Goal: Task Accomplishment & Management: Manage account settings

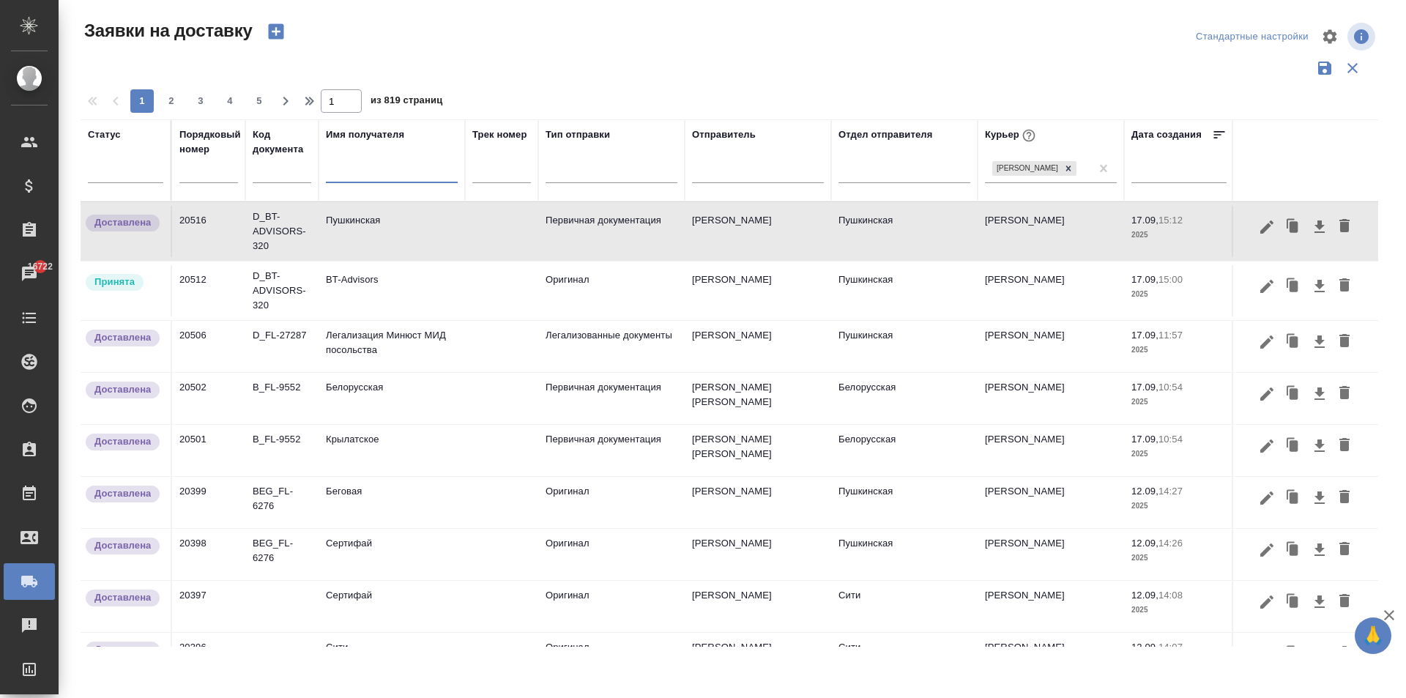
click at [353, 170] on input "text" at bounding box center [392, 173] width 132 height 18
type input "c"
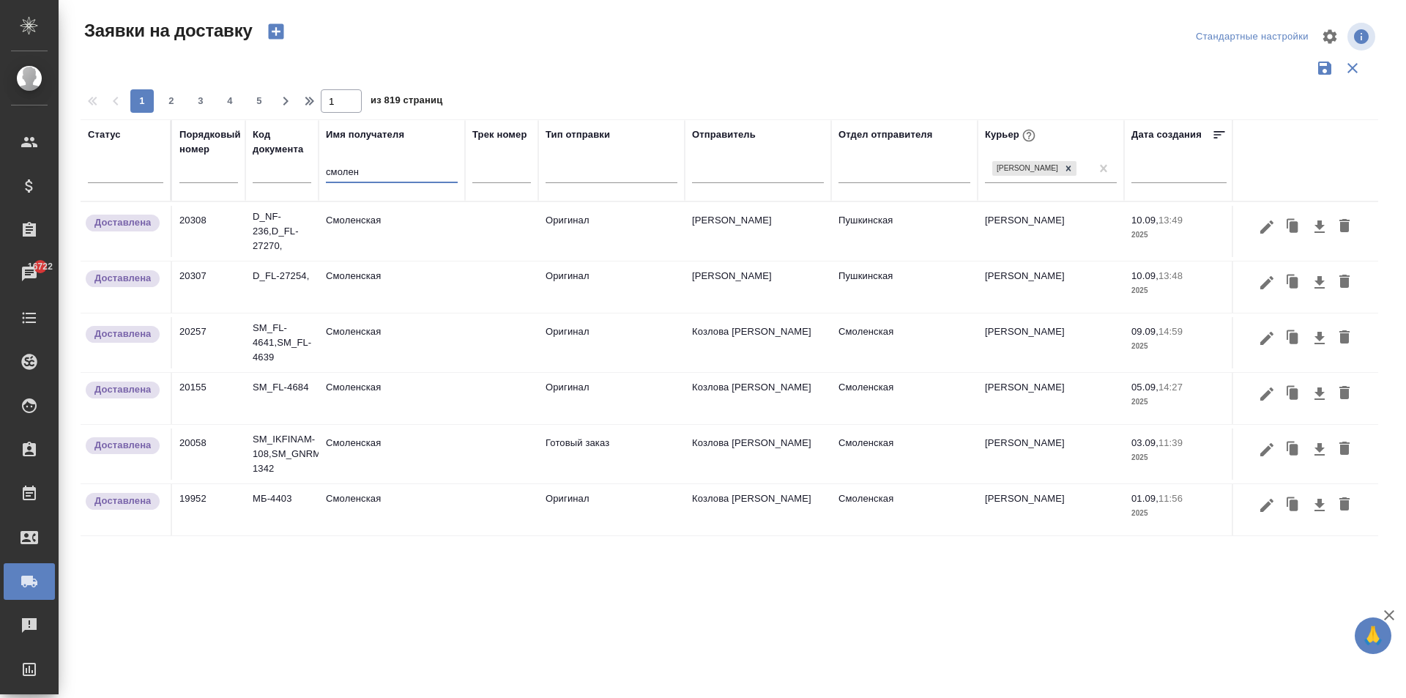
type input "смолен"
click at [382, 236] on td "Смоленская" at bounding box center [392, 231] width 146 height 51
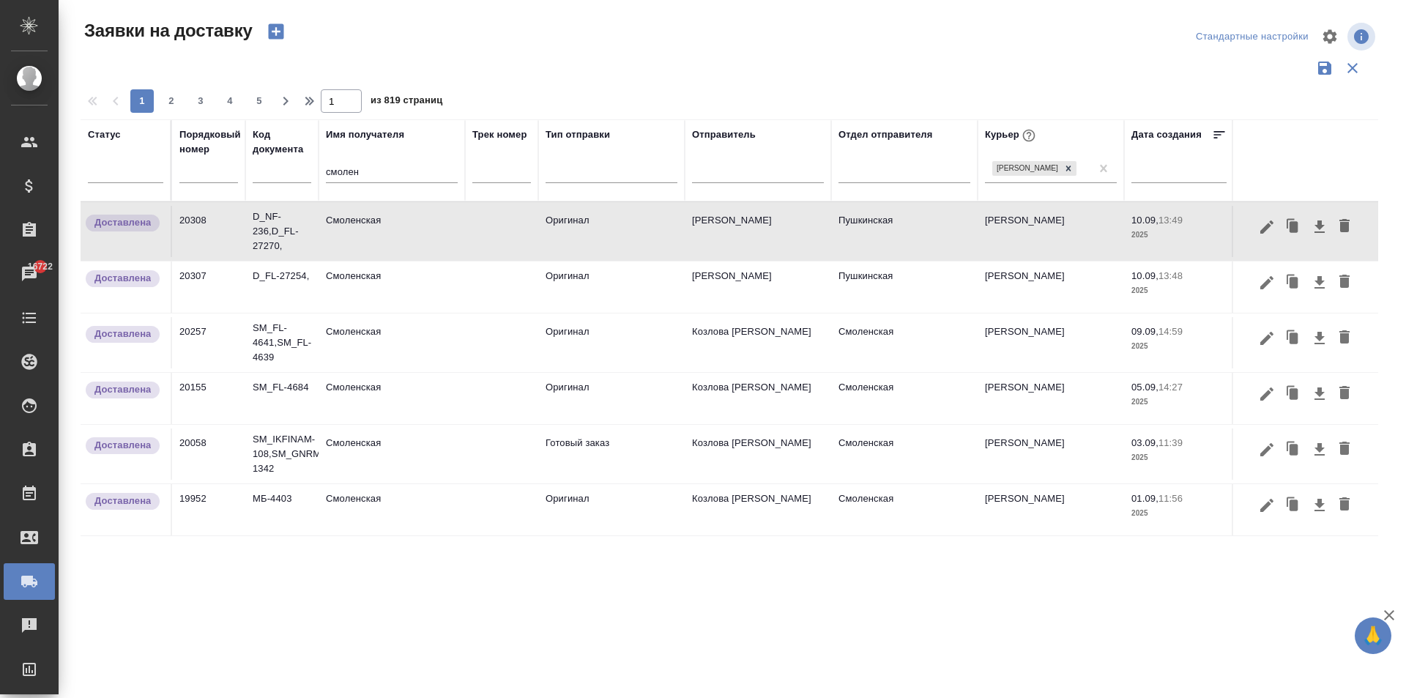
click at [1032, 238] on td "[PERSON_NAME]" at bounding box center [1051, 231] width 146 height 51
click at [1292, 229] on icon "button" at bounding box center [1294, 226] width 9 height 11
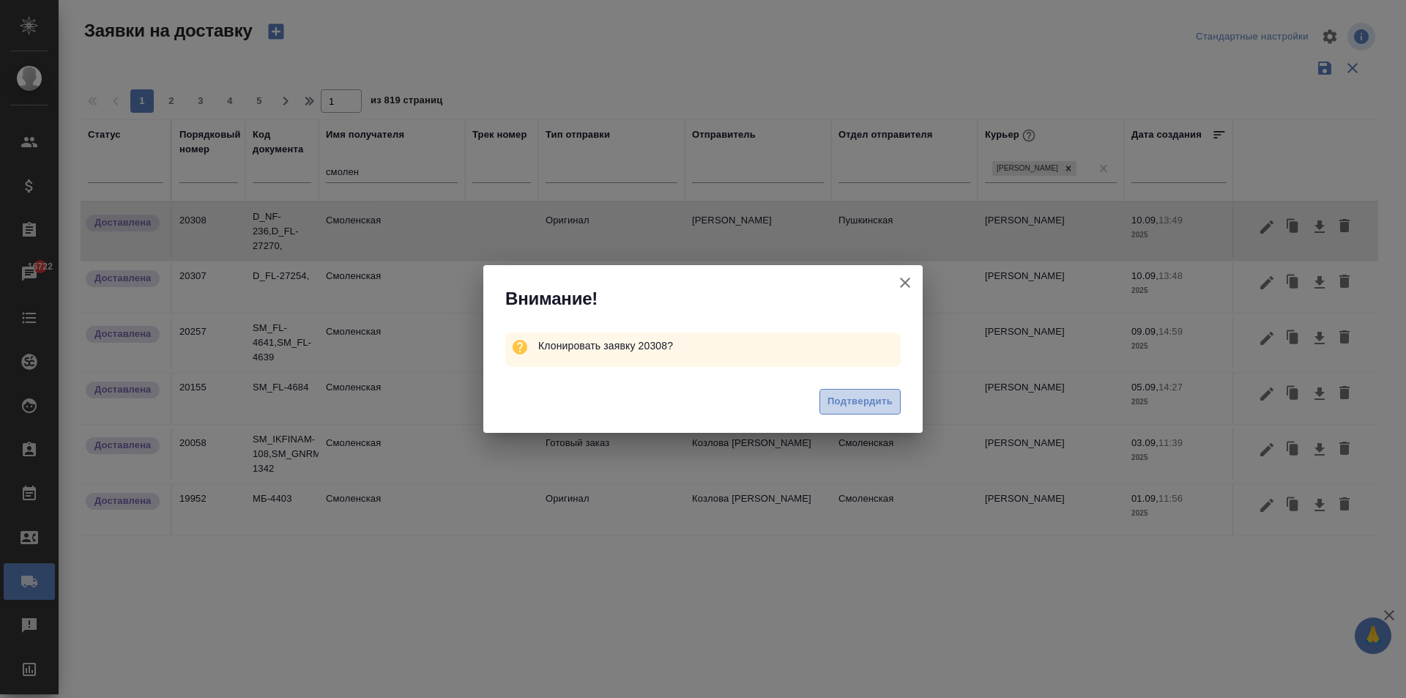
click at [849, 402] on span "Подтвердить" at bounding box center [859, 401] width 65 height 17
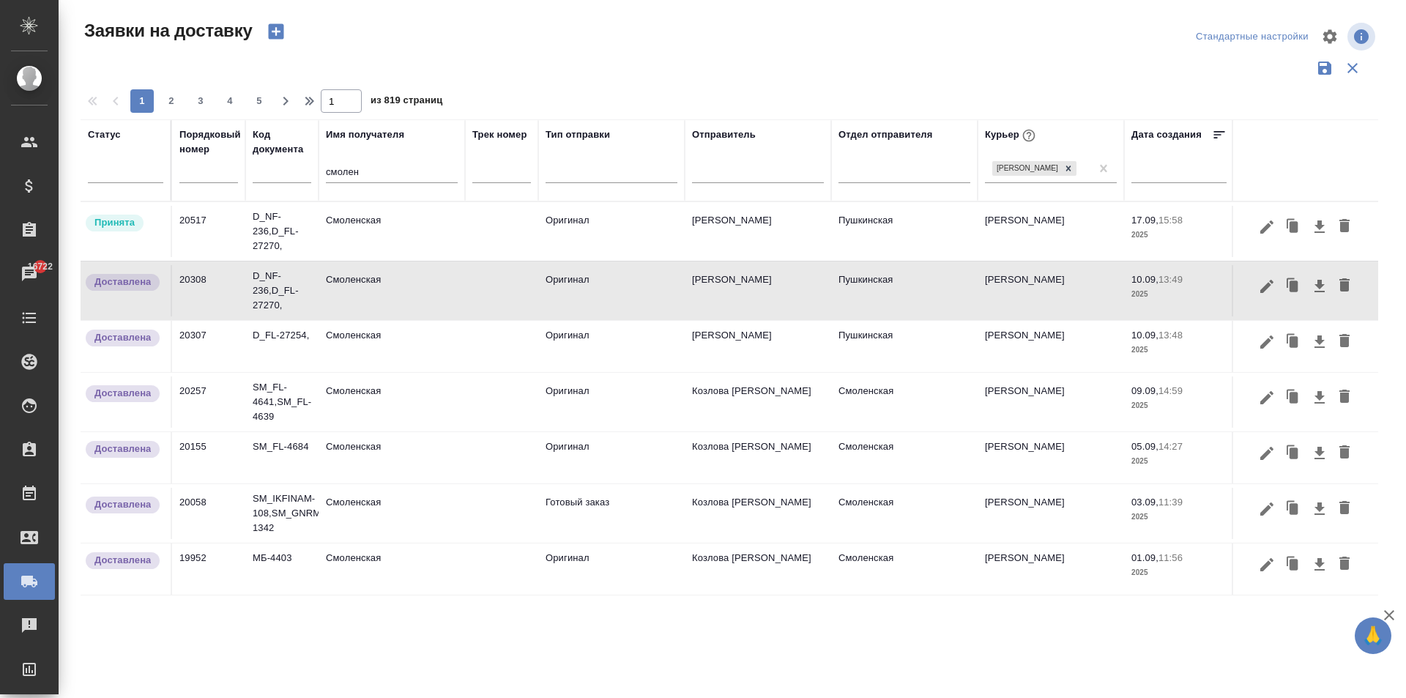
click at [390, 231] on td "Смоленская" at bounding box center [392, 231] width 146 height 51
click at [388, 230] on td "Смоленская" at bounding box center [392, 231] width 146 height 51
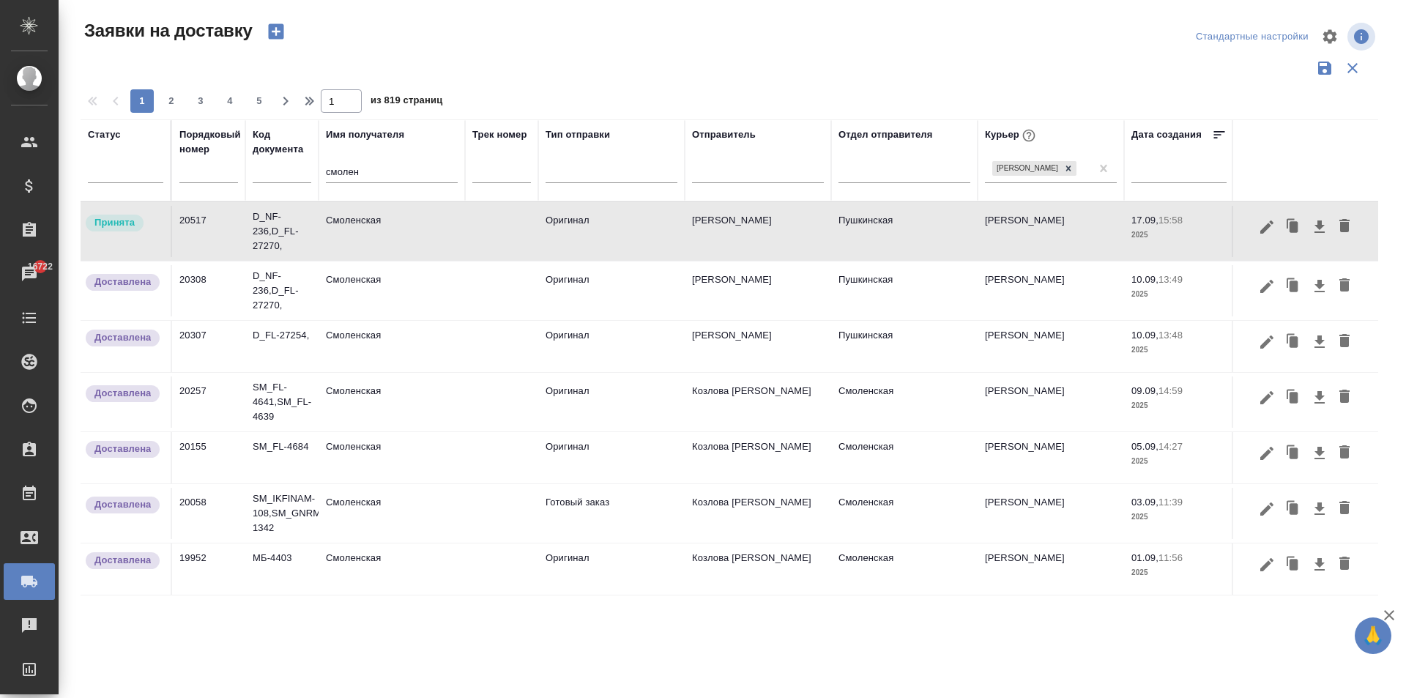
click at [367, 217] on td "Смоленская" at bounding box center [392, 231] width 146 height 51
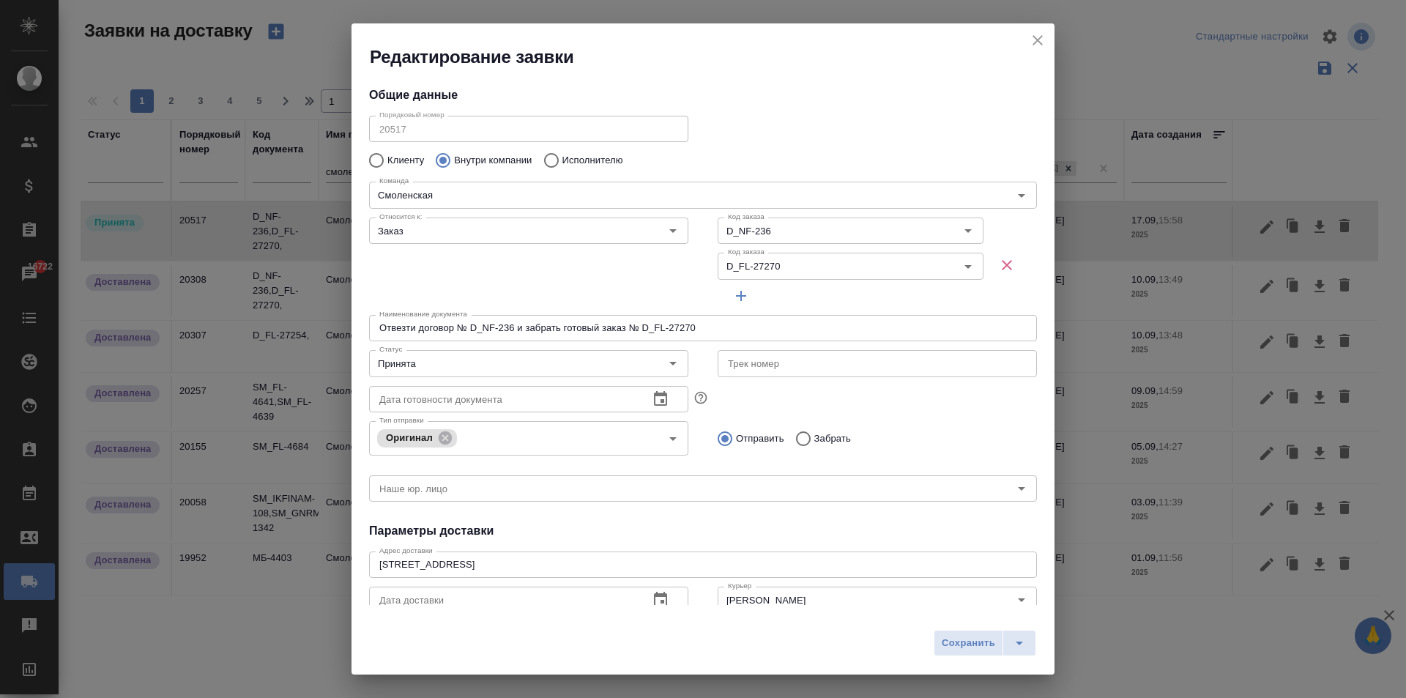
type input "[PERSON_NAME]"
click at [945, 266] on icon "Очистить" at bounding box center [949, 266] width 9 height 9
click at [778, 225] on input "D_NF-236" at bounding box center [815, 231] width 186 height 18
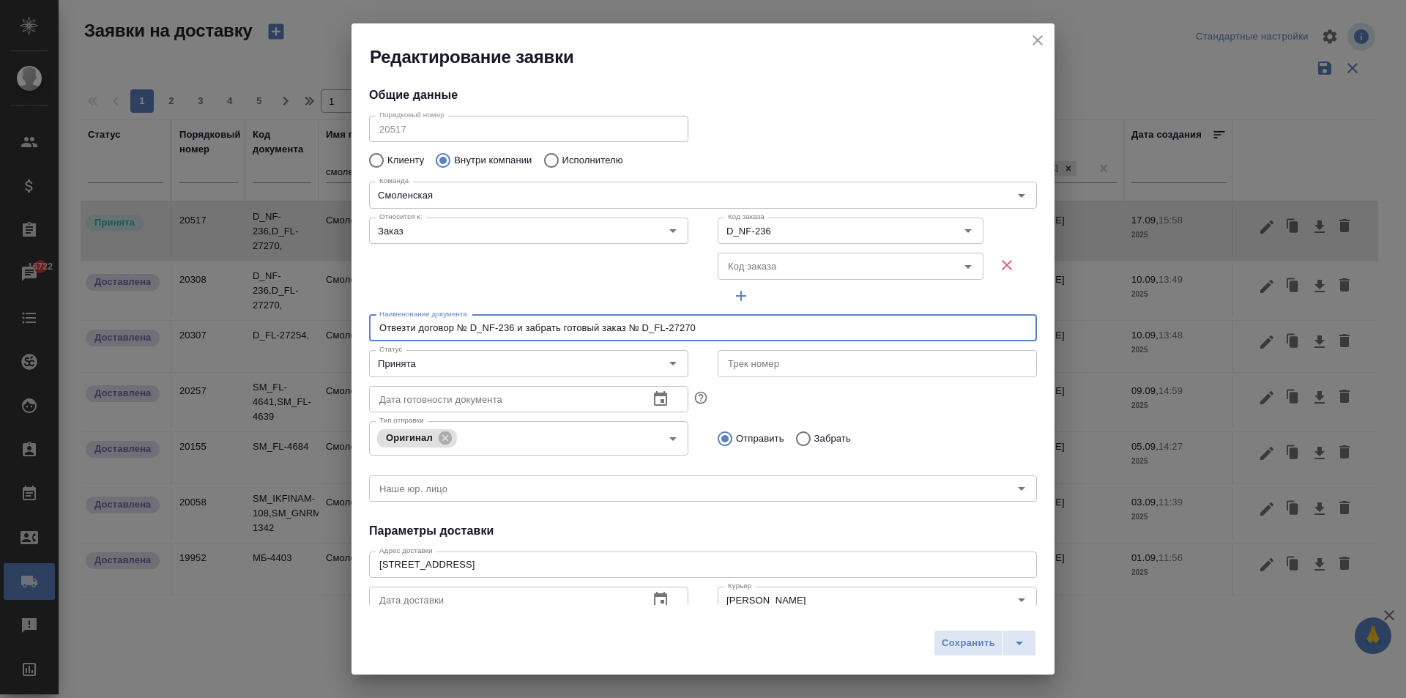
click at [496, 329] on input "Отвезти договор № D_NF-236 и забрать готовый заказ № D_FL-27270" at bounding box center [703, 328] width 668 height 26
click at [644, 326] on input "Отвезти договор № D_NF-236 и забрать готовый заказ № D_FL-27270" at bounding box center [703, 328] width 668 height 26
click at [706, 330] on input "Отвезти договор № D_NF-236 и забрать готовый заказ № D_FL-27270" at bounding box center [703, 328] width 668 height 26
drag, startPoint x: 709, startPoint y: 328, endPoint x: 521, endPoint y: 332, distance: 188.2
click at [521, 332] on input "Отвезти договор № D_NF-236 и забрать готовый заказ № D_FL-27270" at bounding box center [703, 328] width 668 height 26
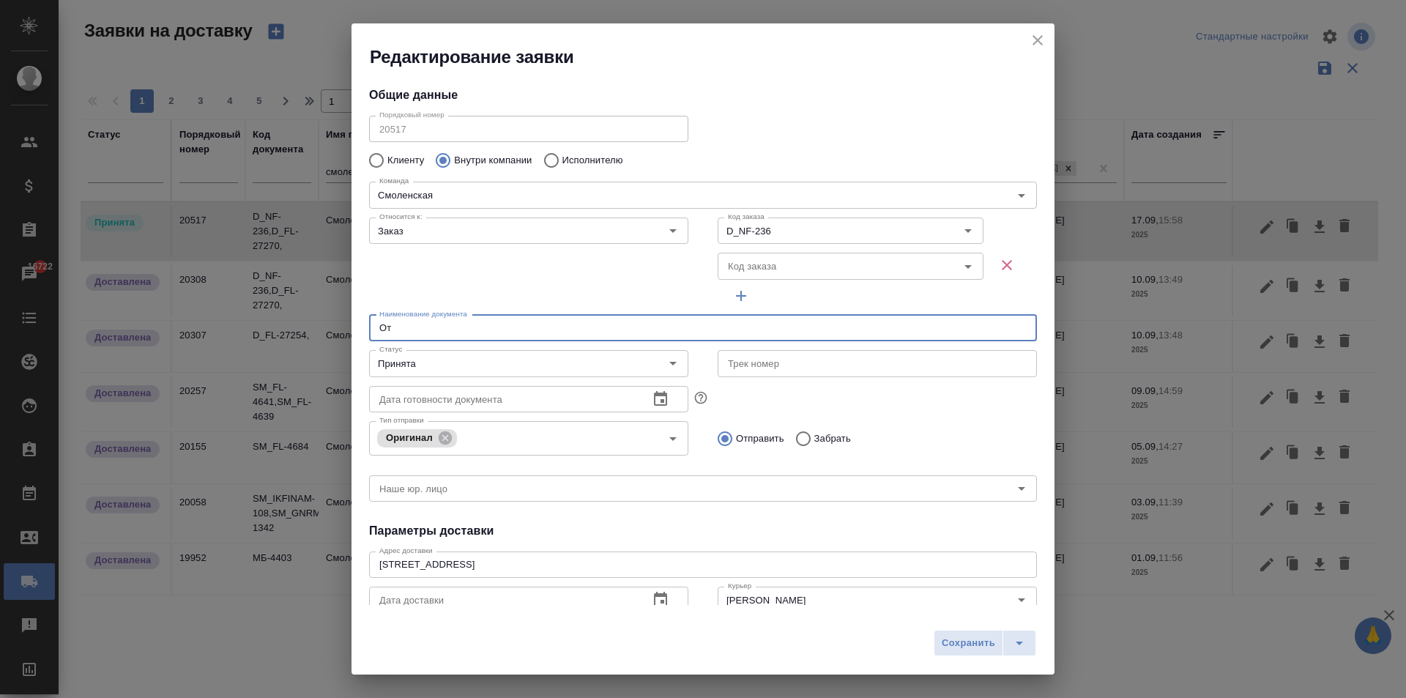
type input "О"
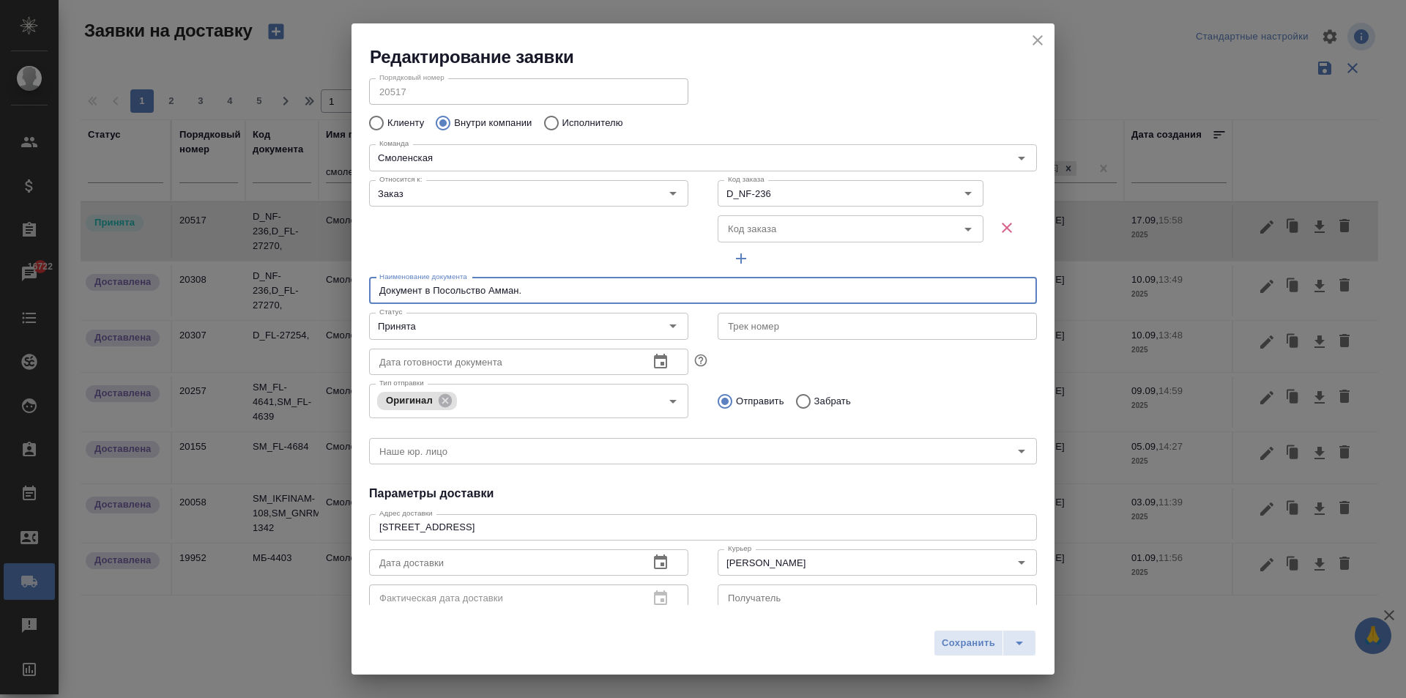
scroll to position [73, 0]
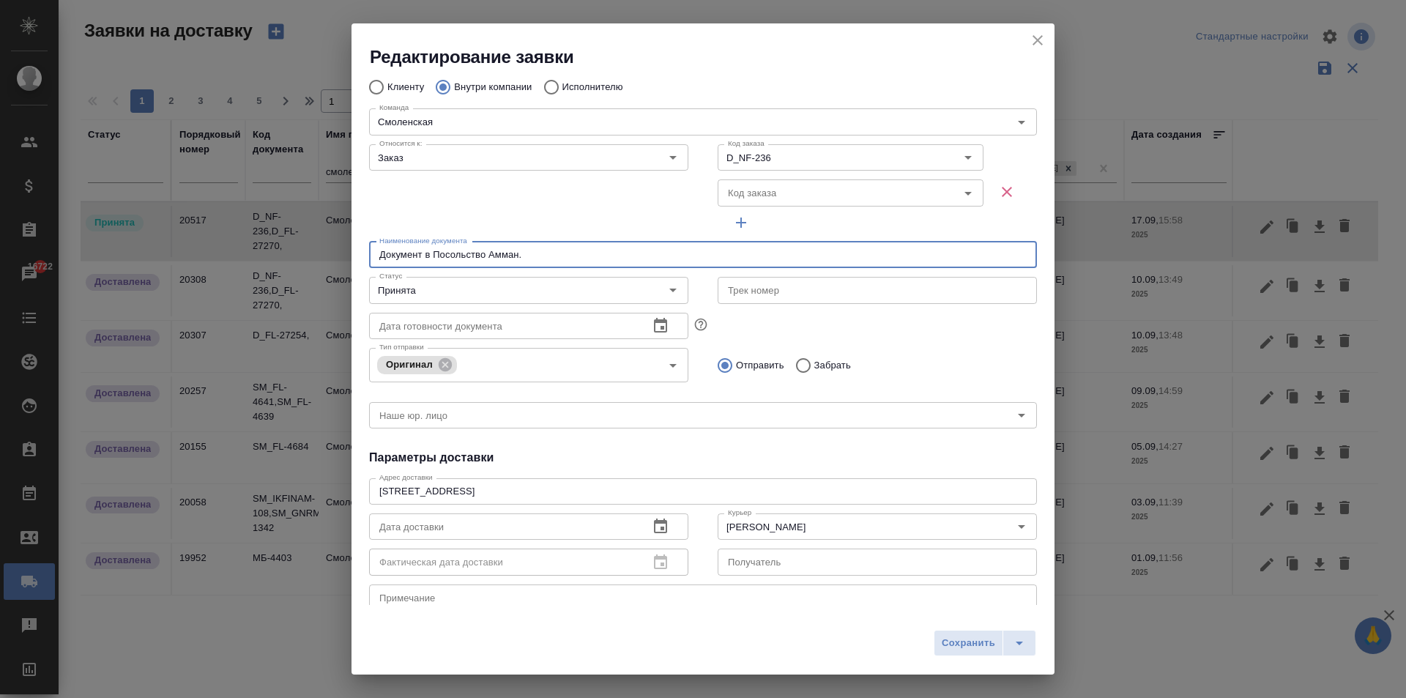
type input "Документ в Посольство Амман."
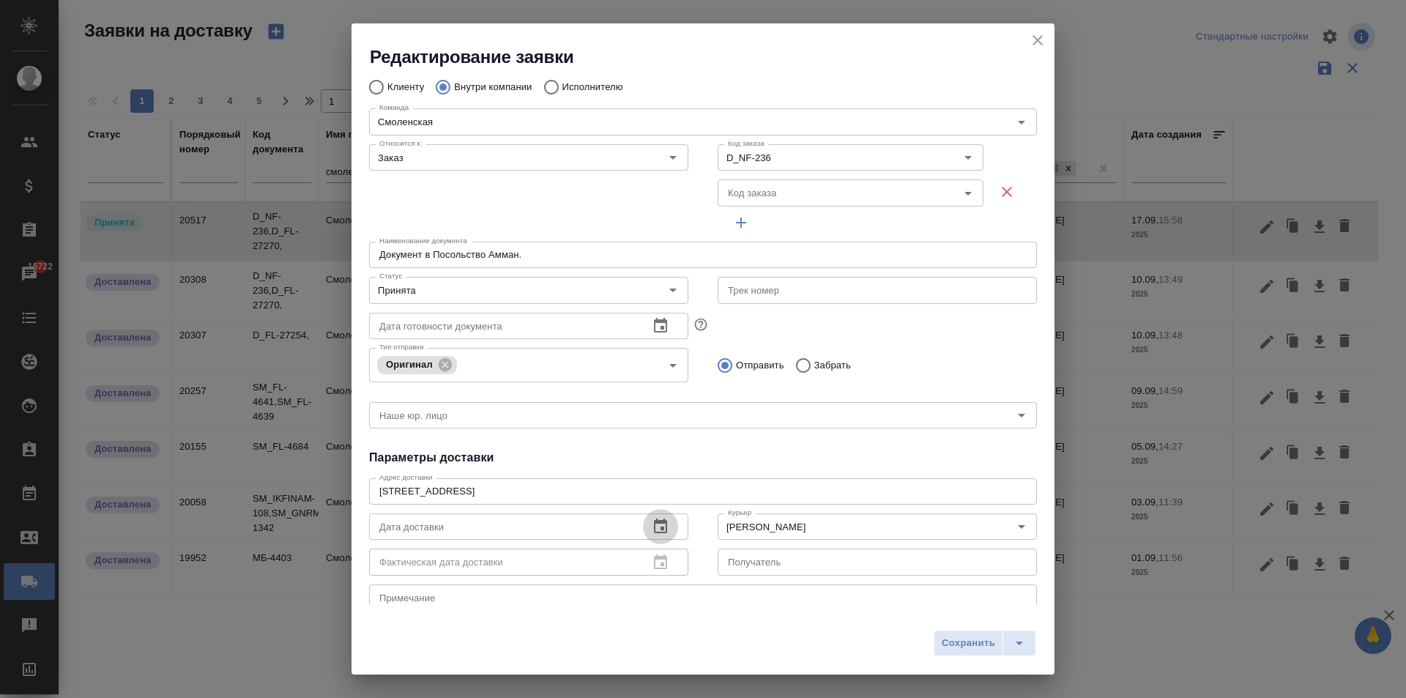
click at [657, 529] on icon "button" at bounding box center [660, 525] width 13 height 15
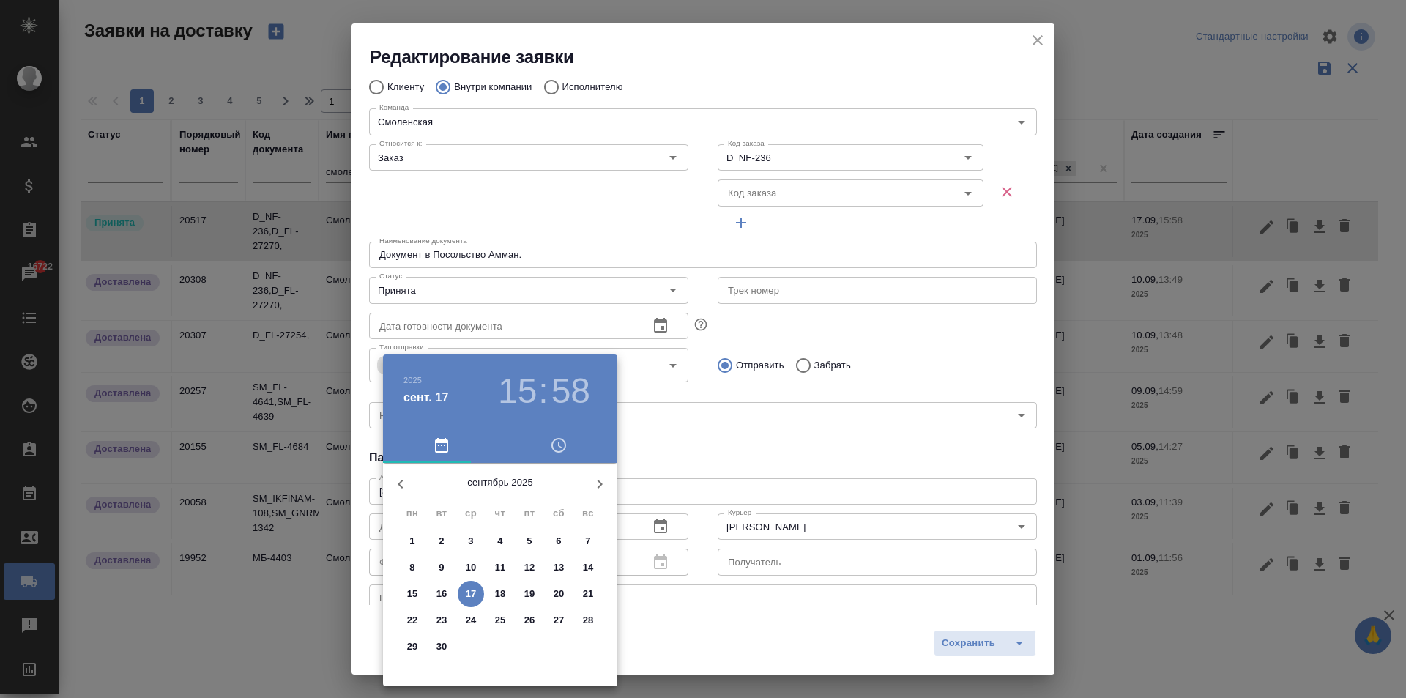
click at [466, 587] on p "17" at bounding box center [471, 594] width 11 height 15
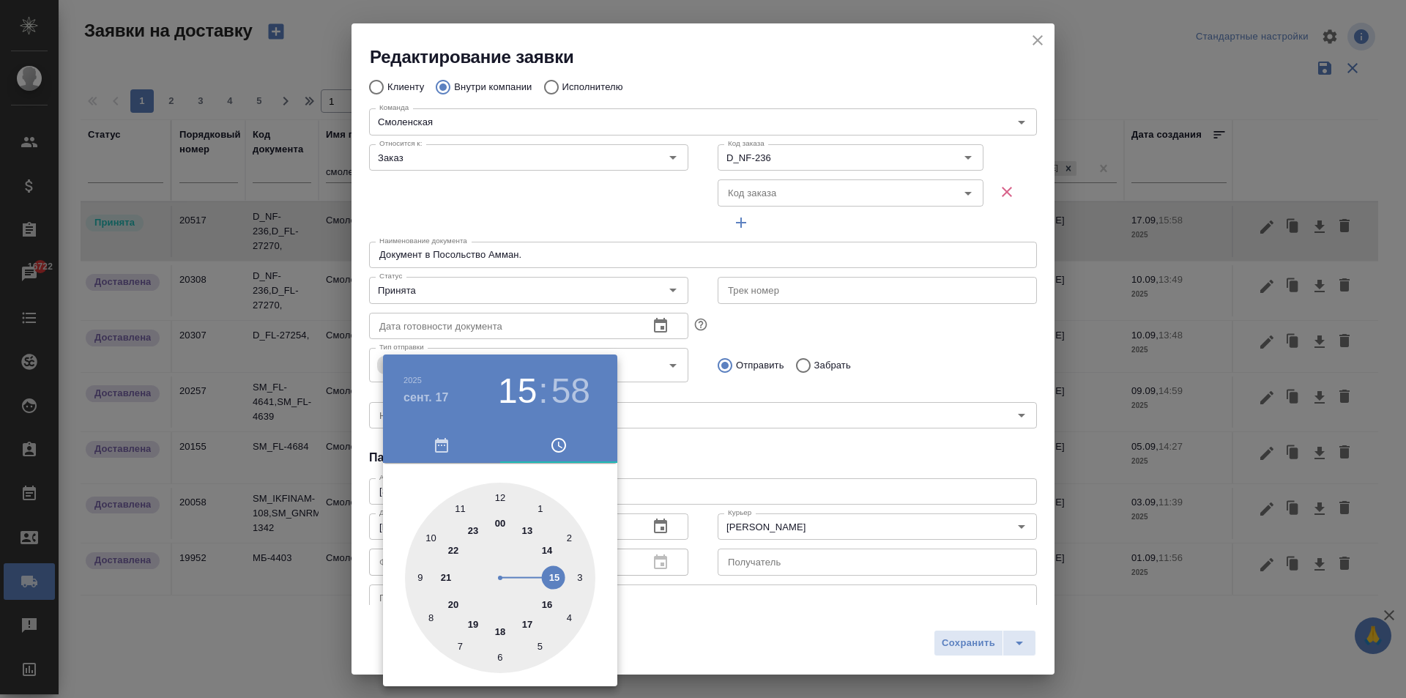
click at [544, 578] on div at bounding box center [500, 578] width 190 height 190
click at [762, 447] on div at bounding box center [703, 349] width 1406 height 698
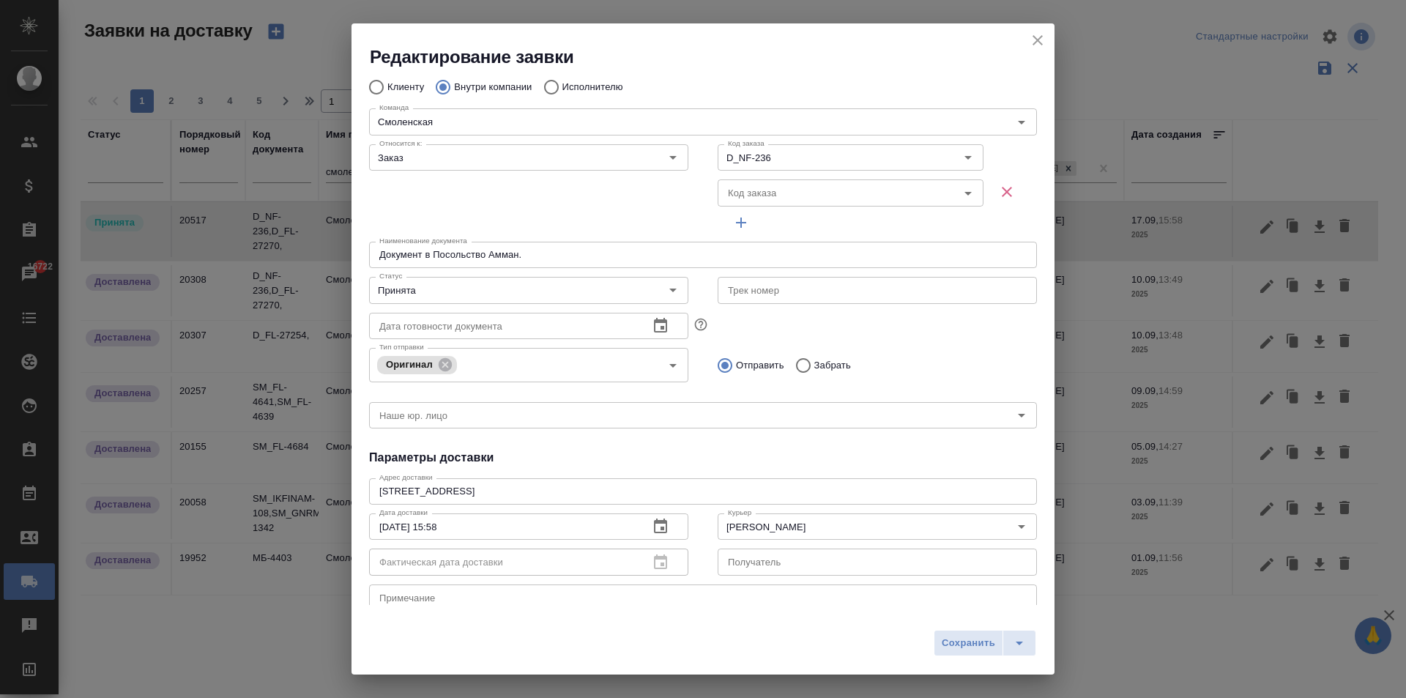
click at [655, 564] on div "Фактическая дата доставки" at bounding box center [528, 561] width 319 height 26
click at [652, 529] on icon "button" at bounding box center [661, 527] width 18 height 18
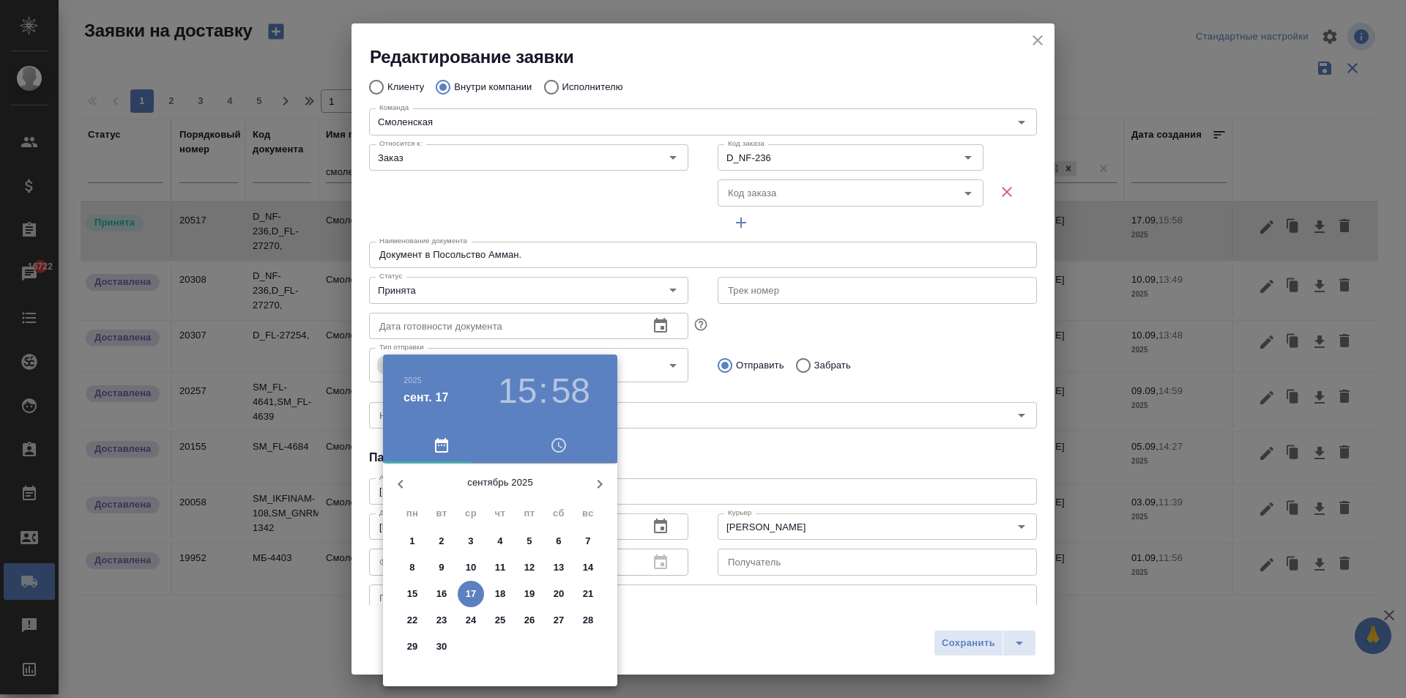
click at [499, 592] on p "18" at bounding box center [500, 594] width 11 height 15
type input "[DATE] 15:58"
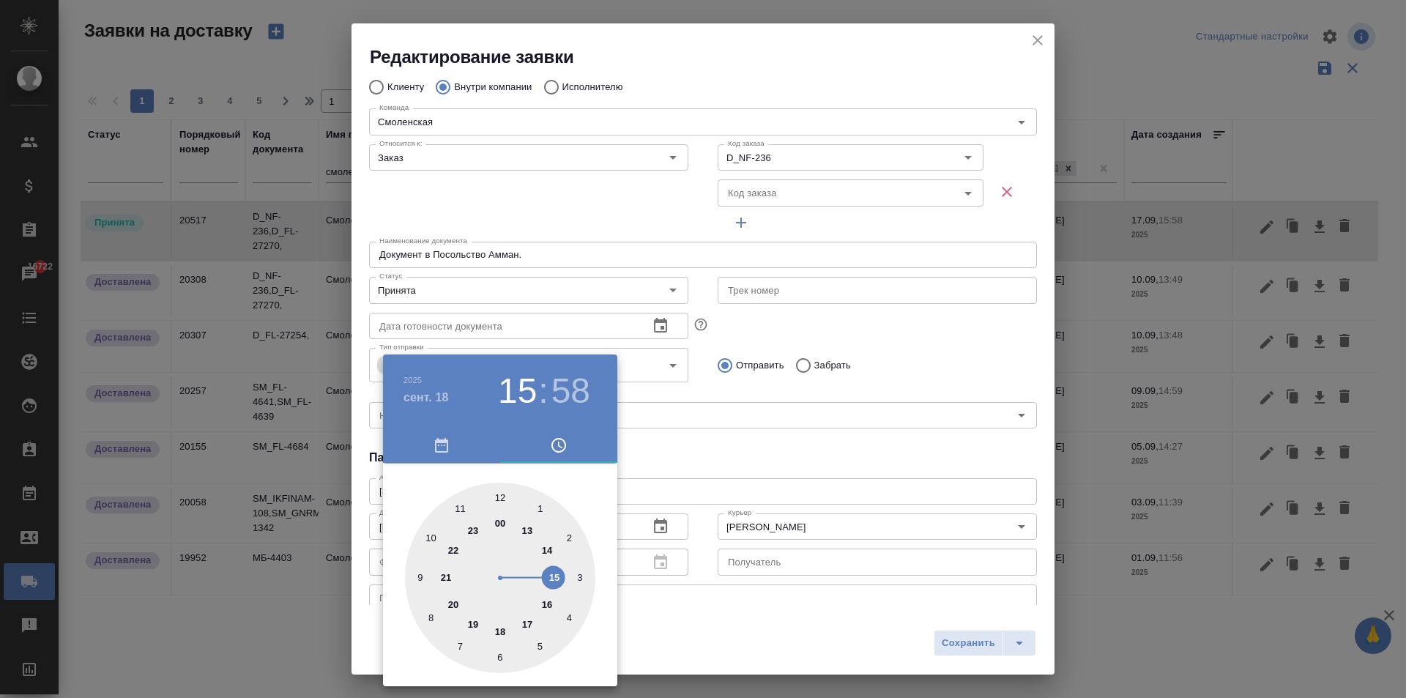
click at [797, 431] on div at bounding box center [703, 349] width 1406 height 698
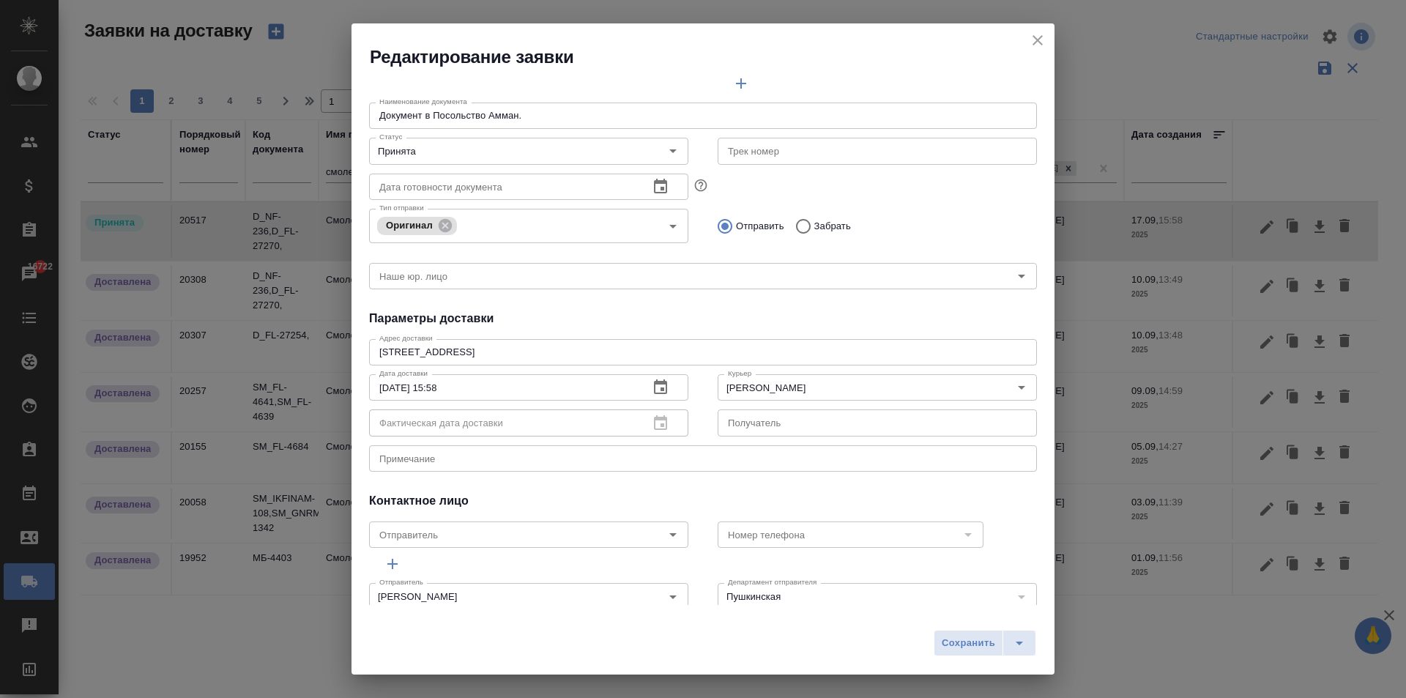
scroll to position [220, 0]
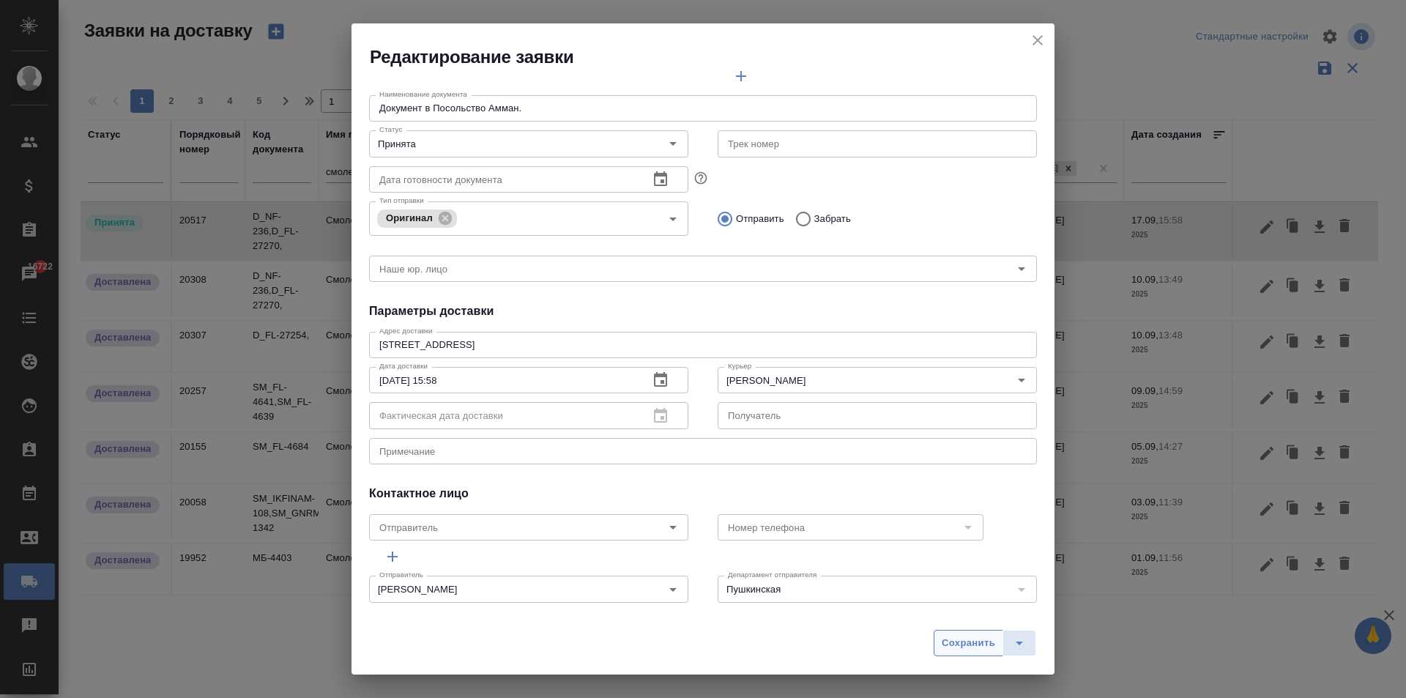
click at [959, 644] on span "Сохранить" at bounding box center [968, 643] width 53 height 17
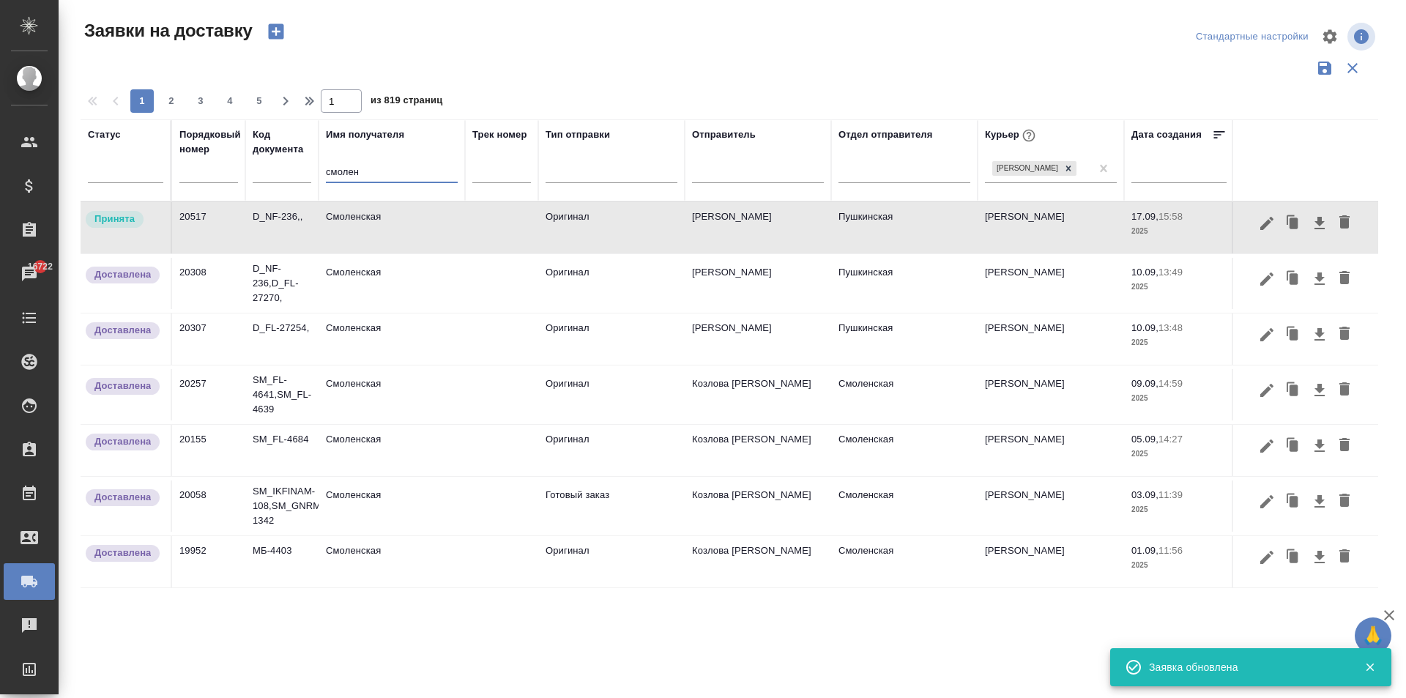
drag, startPoint x: 380, startPoint y: 179, endPoint x: 286, endPoint y: 171, distance: 94.9
click at [287, 171] on tr "Статус Порядковый номер Код документа Имя получателя смолен Трек номер Тип отпр…" at bounding box center [840, 160] width 1519 height 82
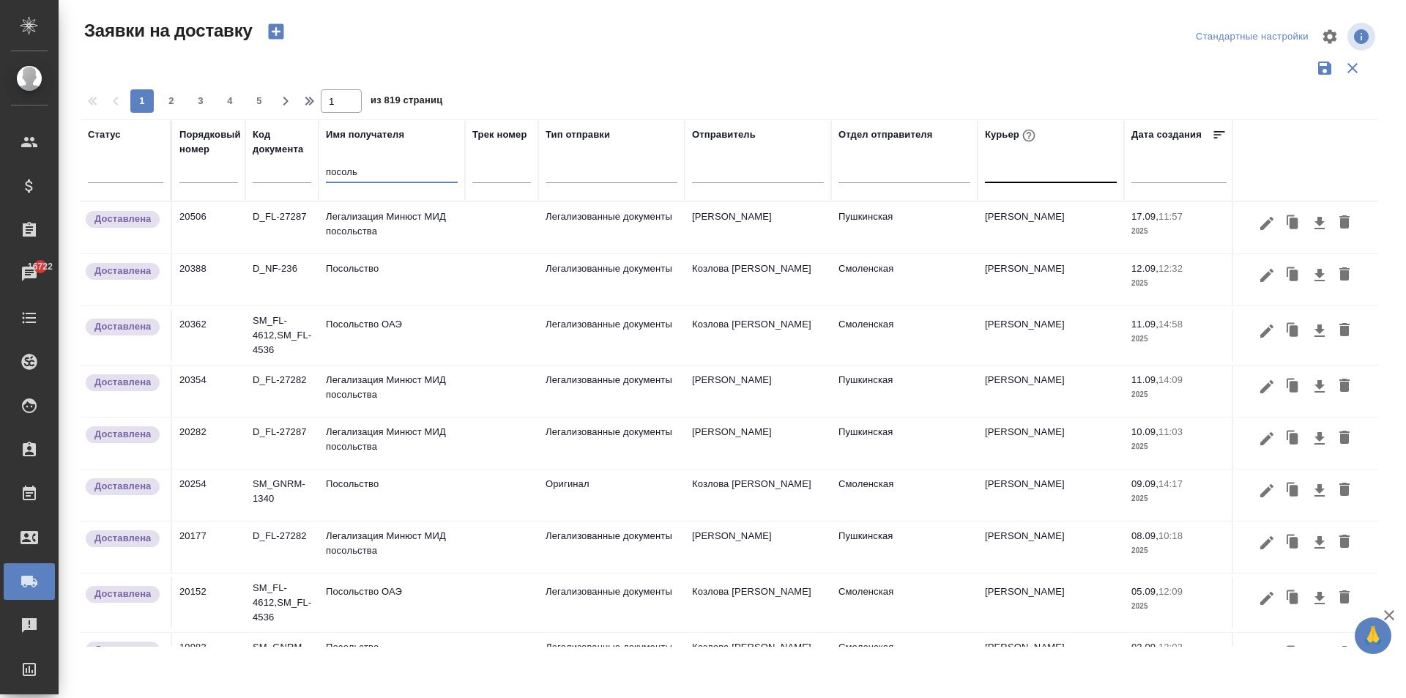
click at [378, 171] on input "посоль" at bounding box center [392, 173] width 132 height 18
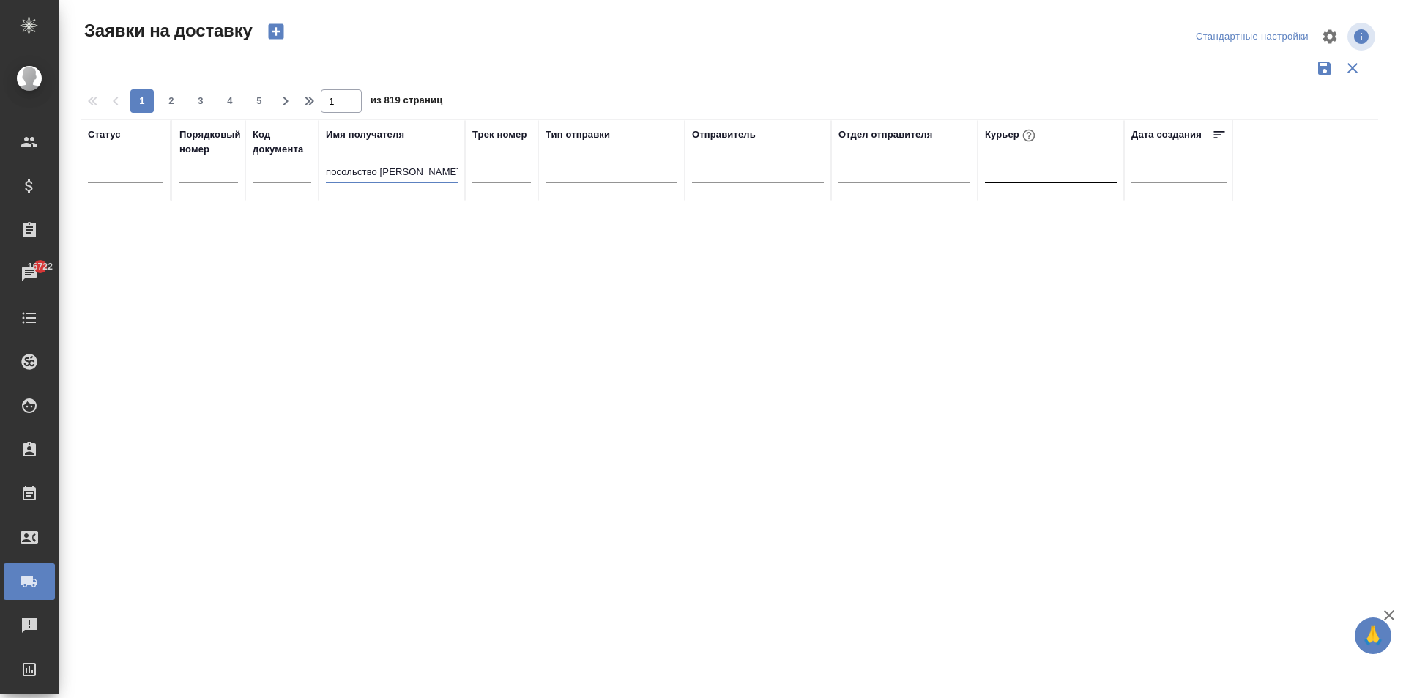
drag, startPoint x: 379, startPoint y: 171, endPoint x: 702, endPoint y: 207, distance: 324.3
click at [699, 206] on div "Статус Порядковый номер Код документа Имя получателя посольство амман Трек номе…" at bounding box center [730, 382] width 1298 height 527
type input "посольство"
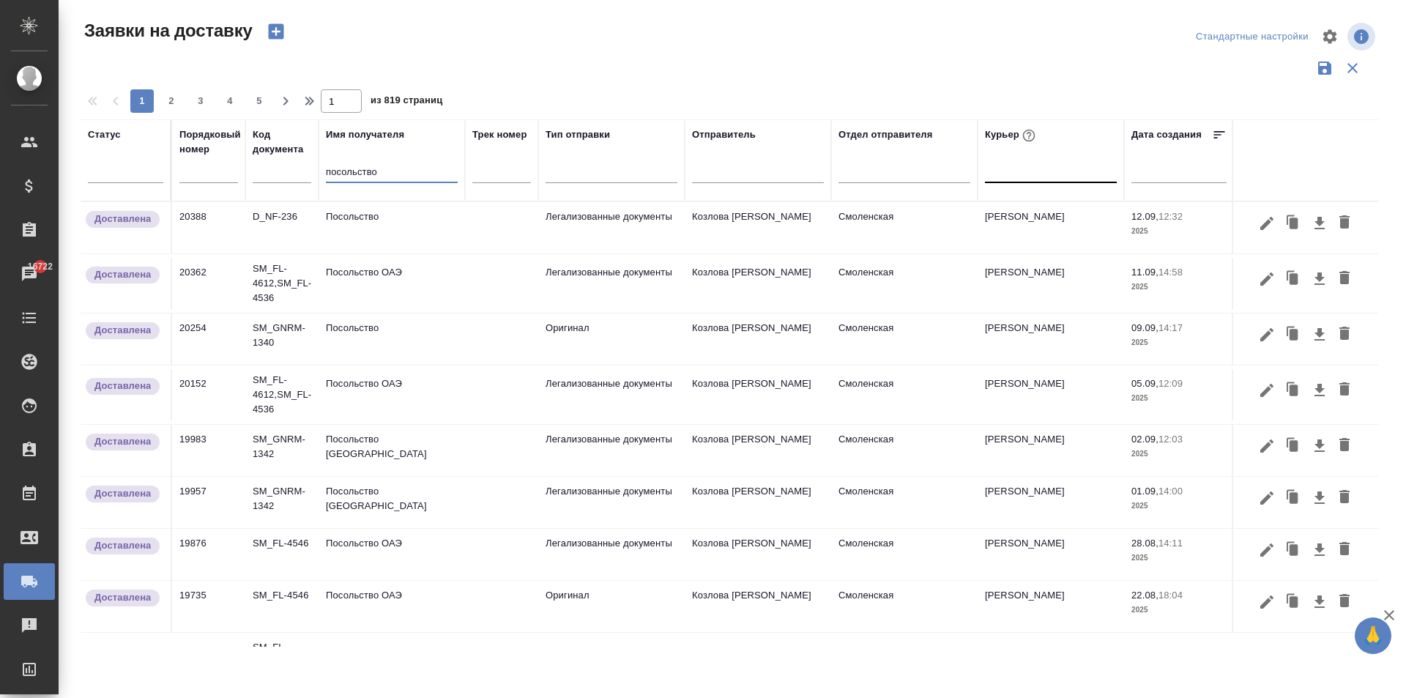
click at [404, 233] on td "Посольство" at bounding box center [392, 227] width 146 height 51
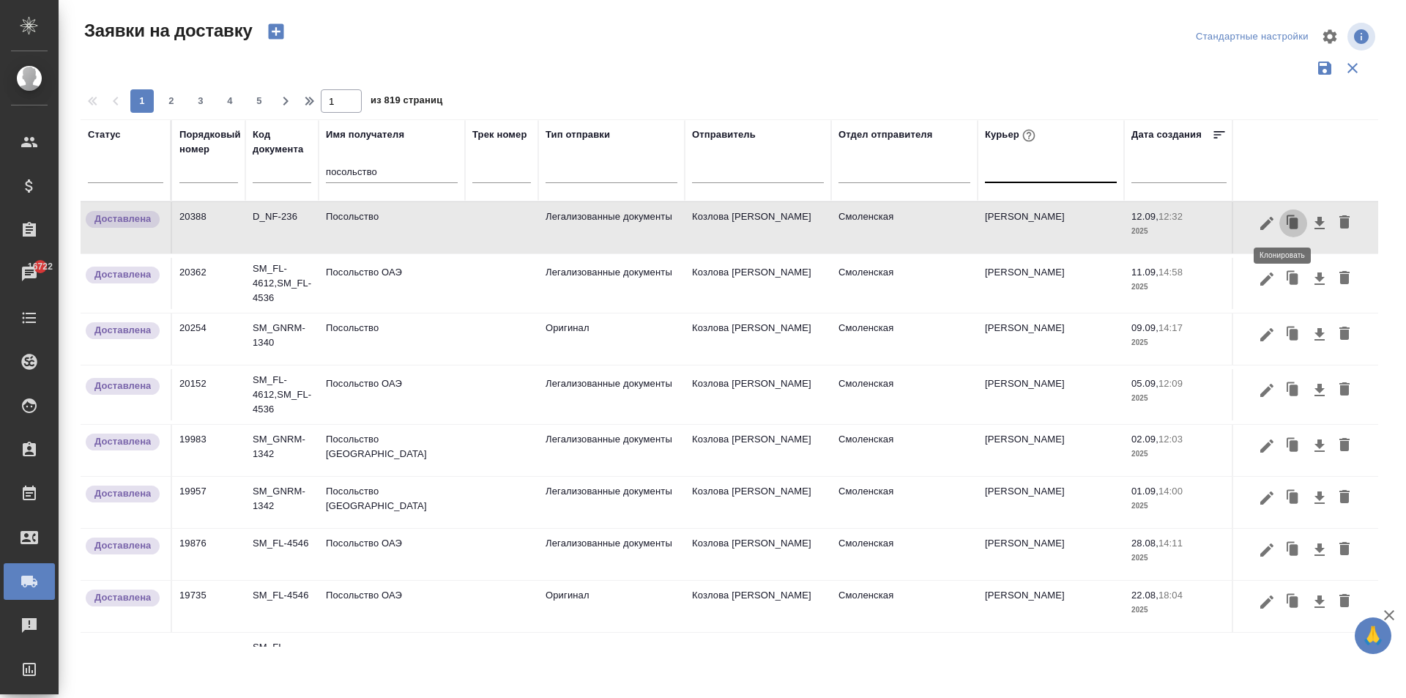
click at [1287, 223] on icon "button" at bounding box center [1291, 220] width 8 height 10
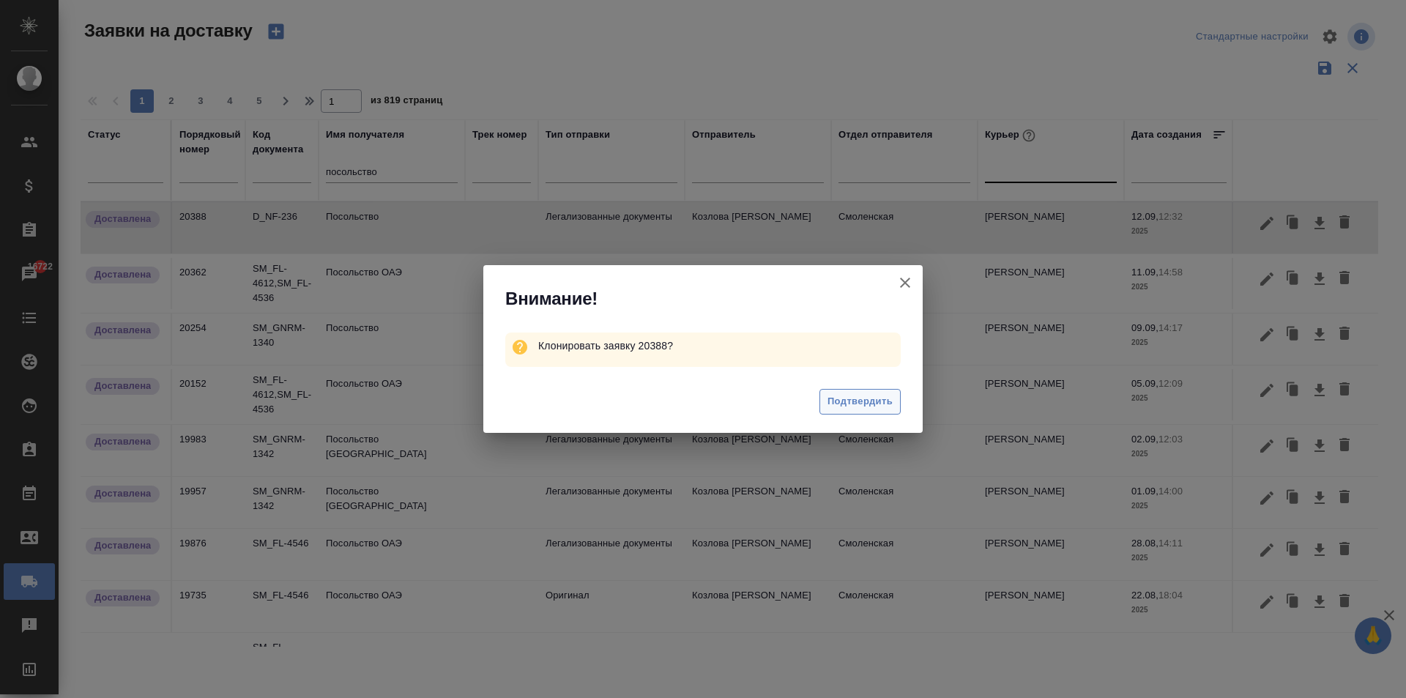
click at [850, 398] on span "Подтвердить" at bounding box center [859, 401] width 65 height 17
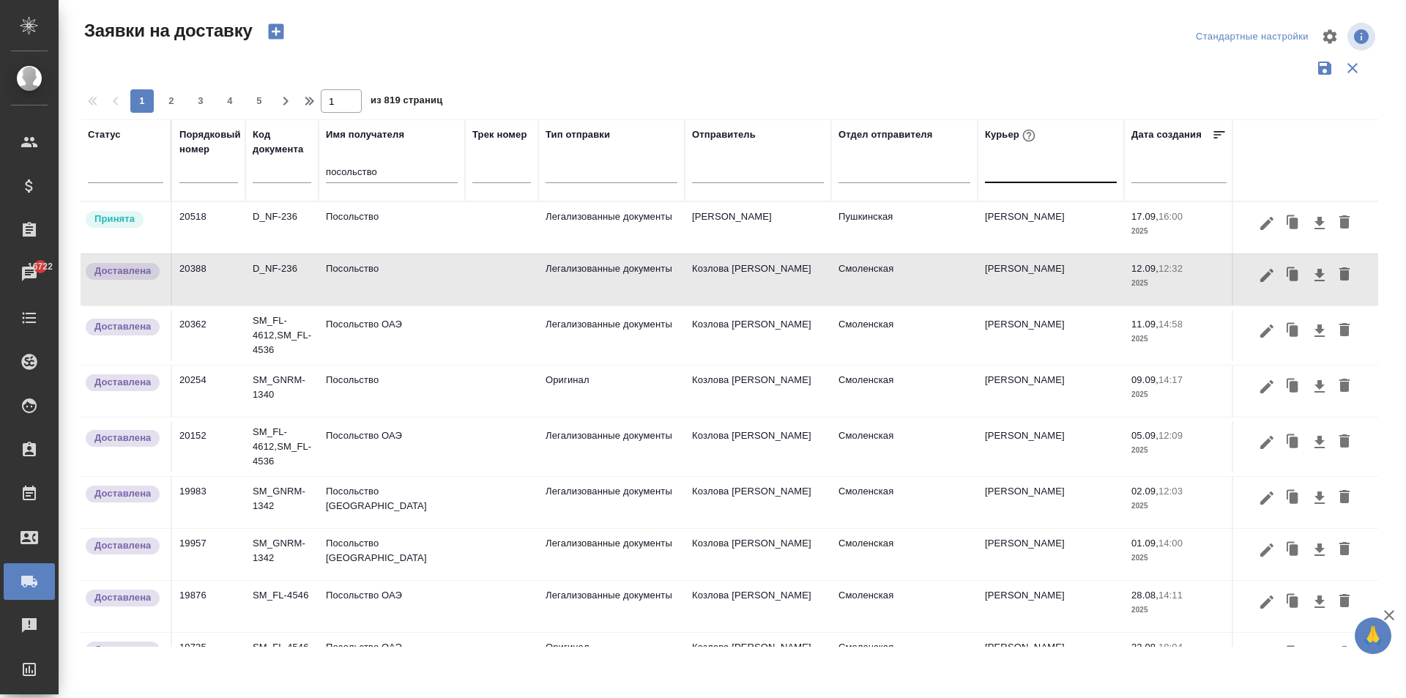
click at [398, 219] on td "Посольство" at bounding box center [392, 227] width 146 height 51
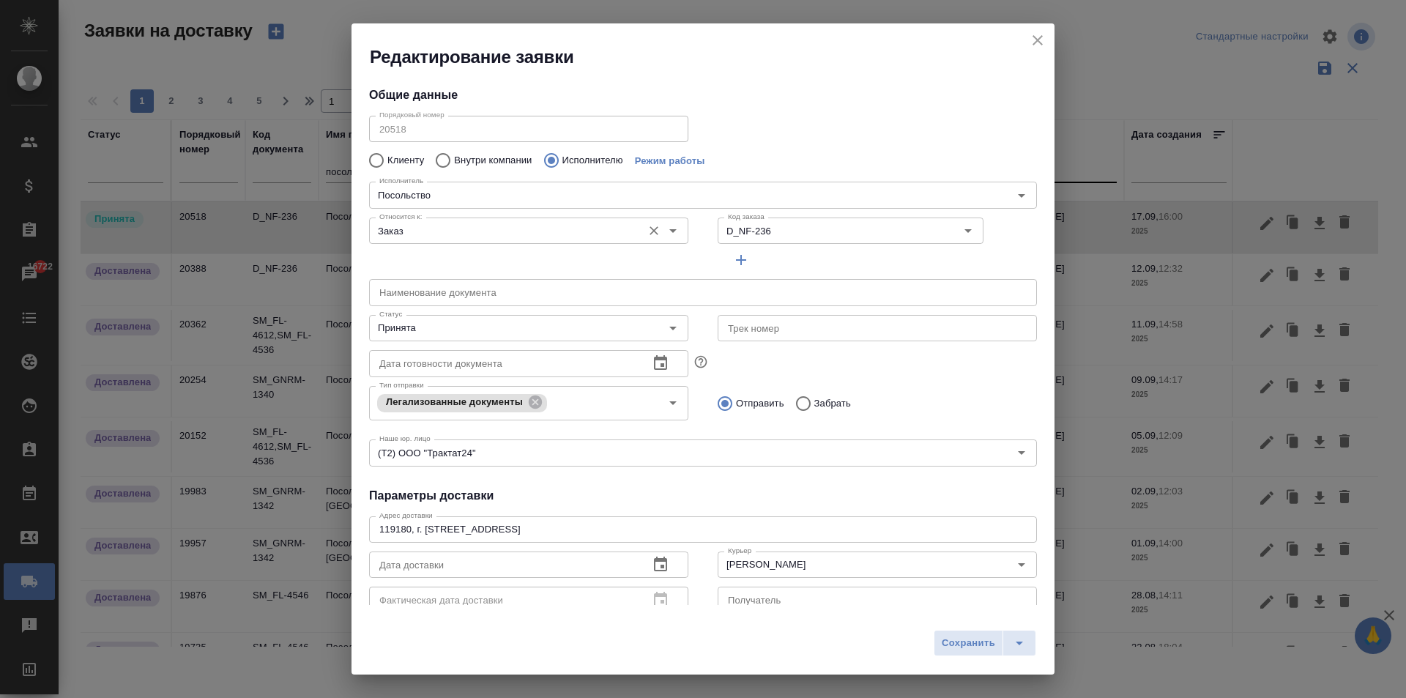
type input "Посольство"
click at [763, 574] on div "[PERSON_NAME] [PERSON_NAME]" at bounding box center [877, 564] width 319 height 26
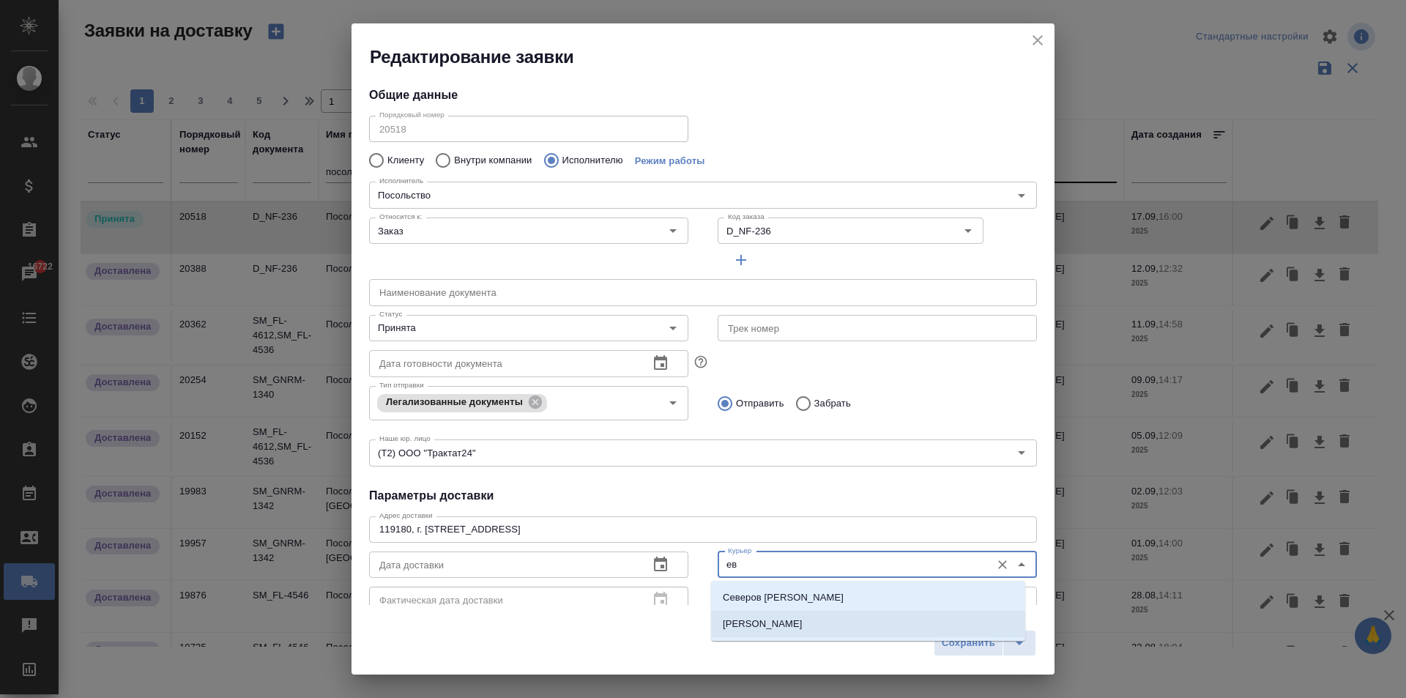
click at [759, 622] on p "[PERSON_NAME]" at bounding box center [763, 624] width 80 height 15
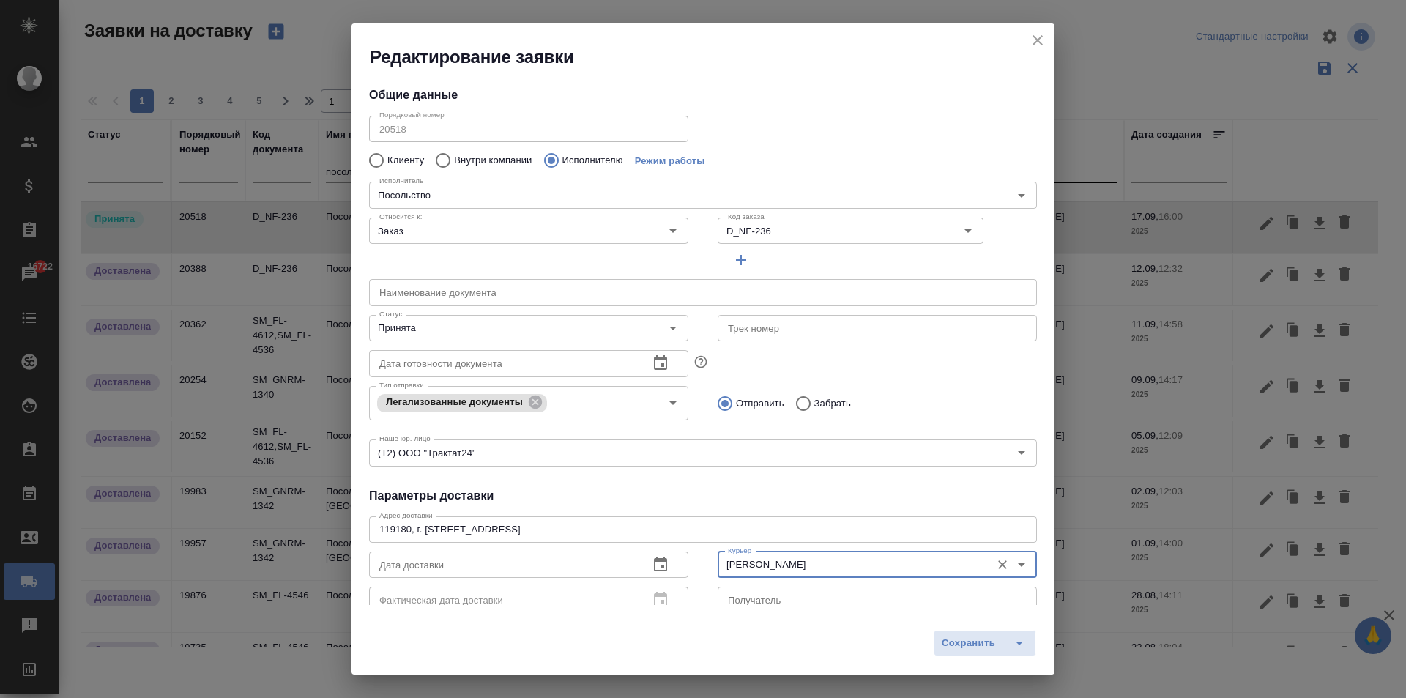
type input "[PERSON_NAME]"
click at [440, 291] on input "text" at bounding box center [703, 292] width 668 height 26
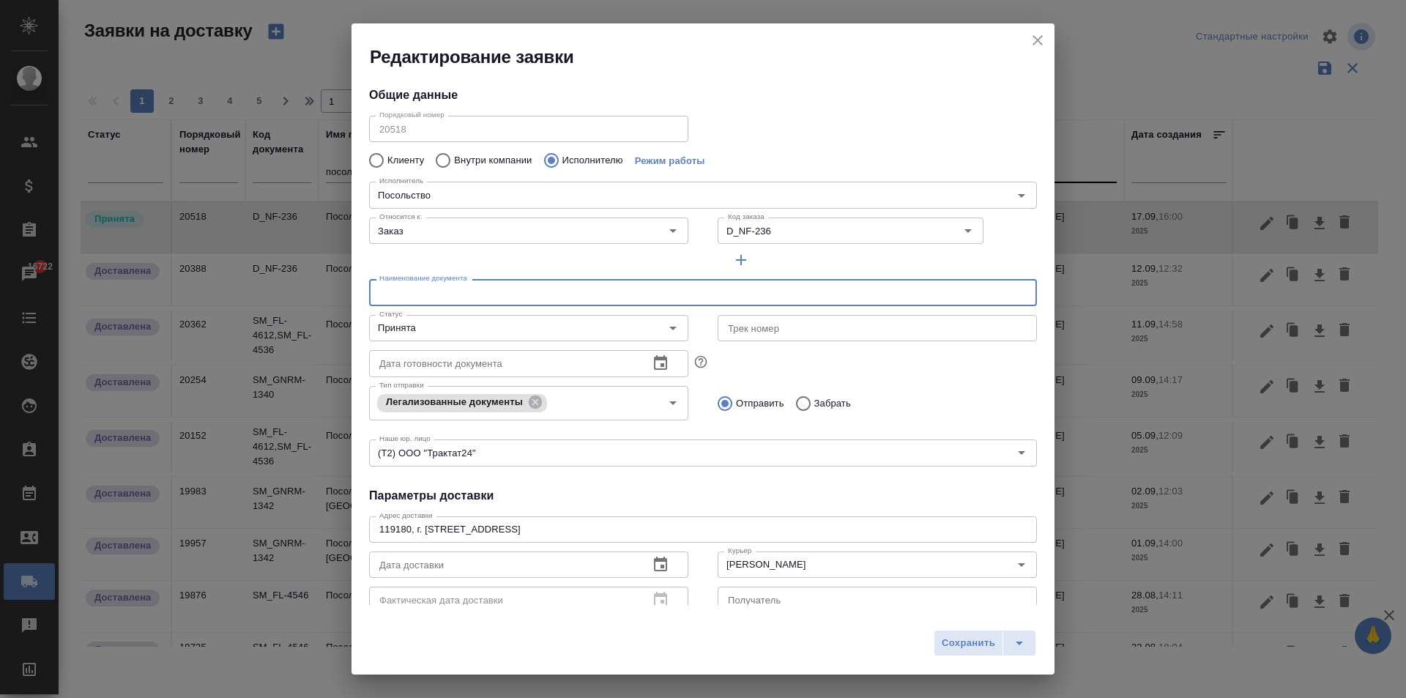
click at [652, 563] on icon "button" at bounding box center [661, 565] width 18 height 18
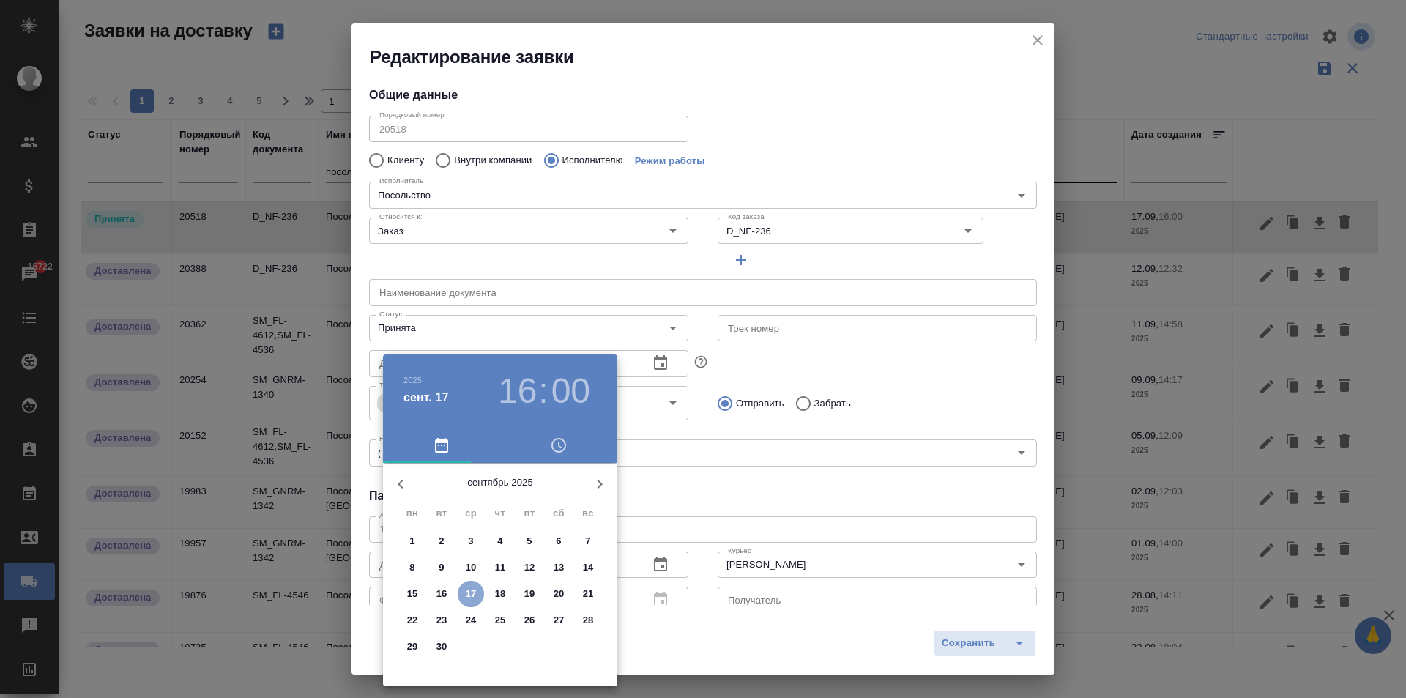
click at [475, 584] on button "17" at bounding box center [471, 594] width 26 height 26
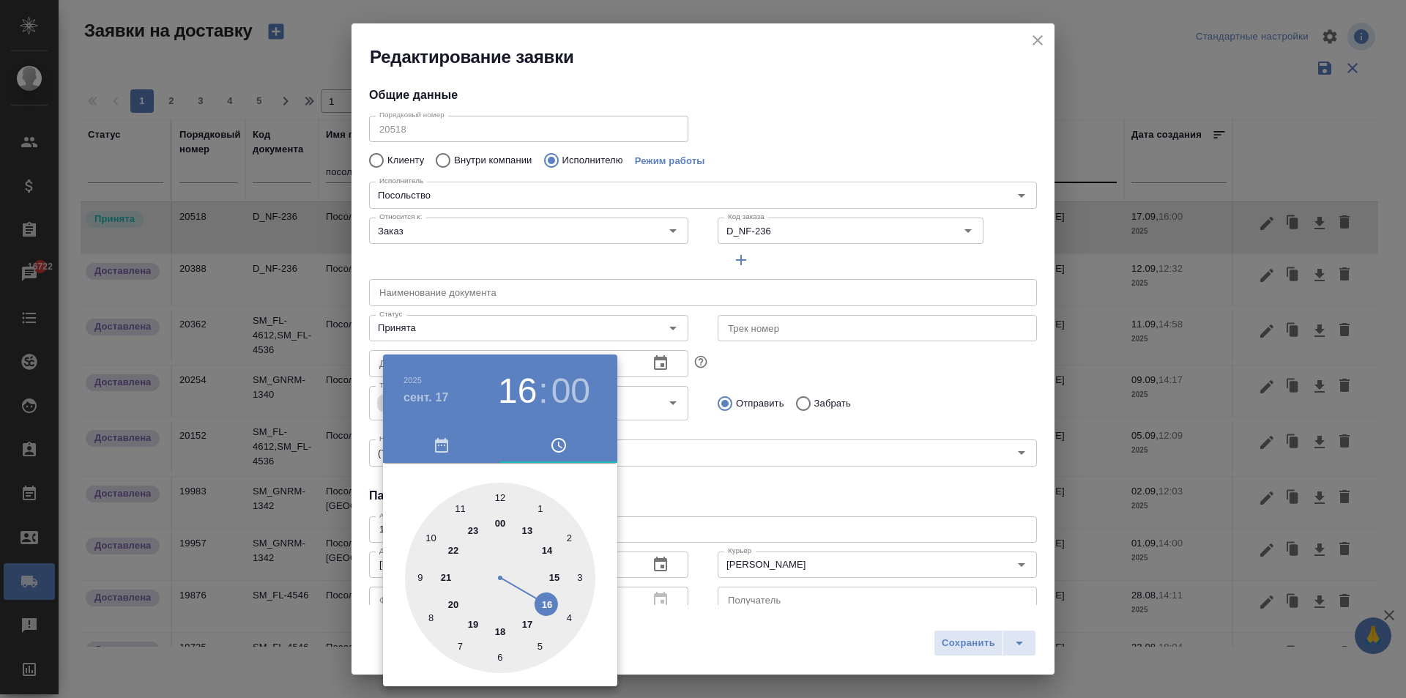
click at [743, 472] on div at bounding box center [703, 349] width 1406 height 698
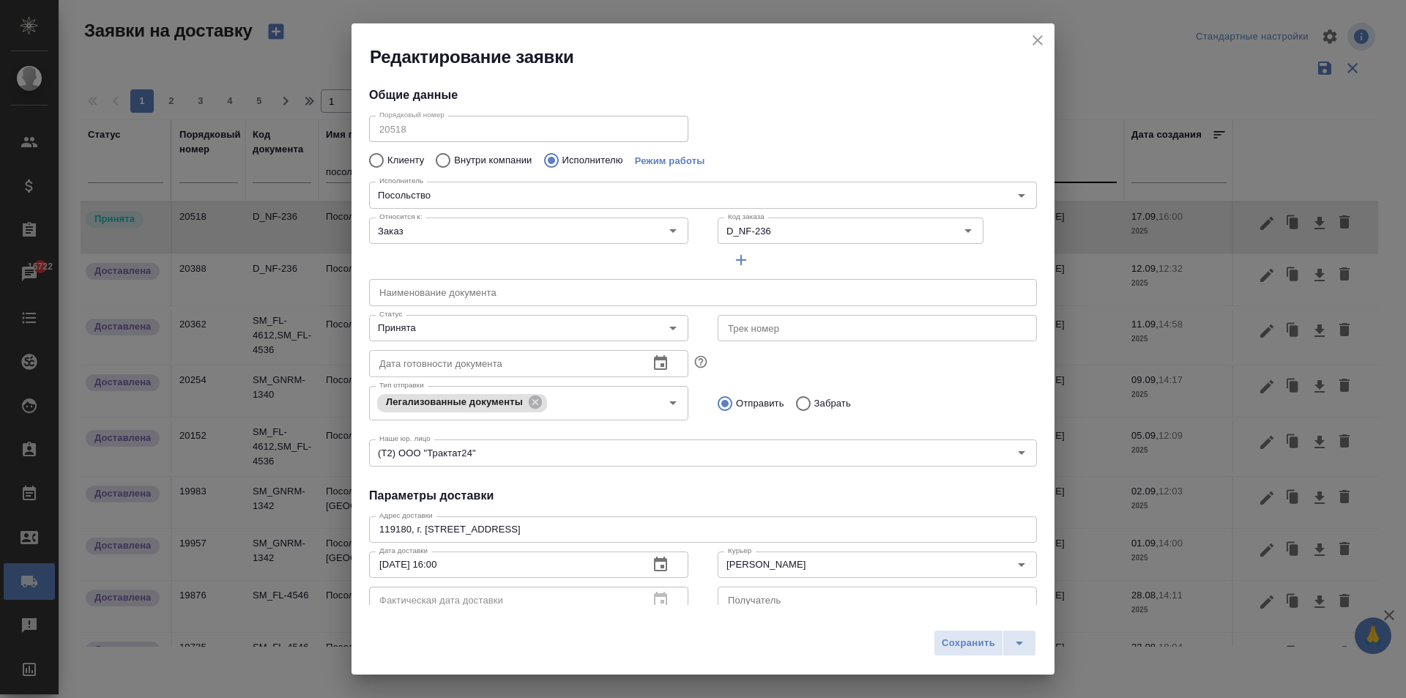
click at [655, 557] on icon "button" at bounding box center [661, 565] width 18 height 18
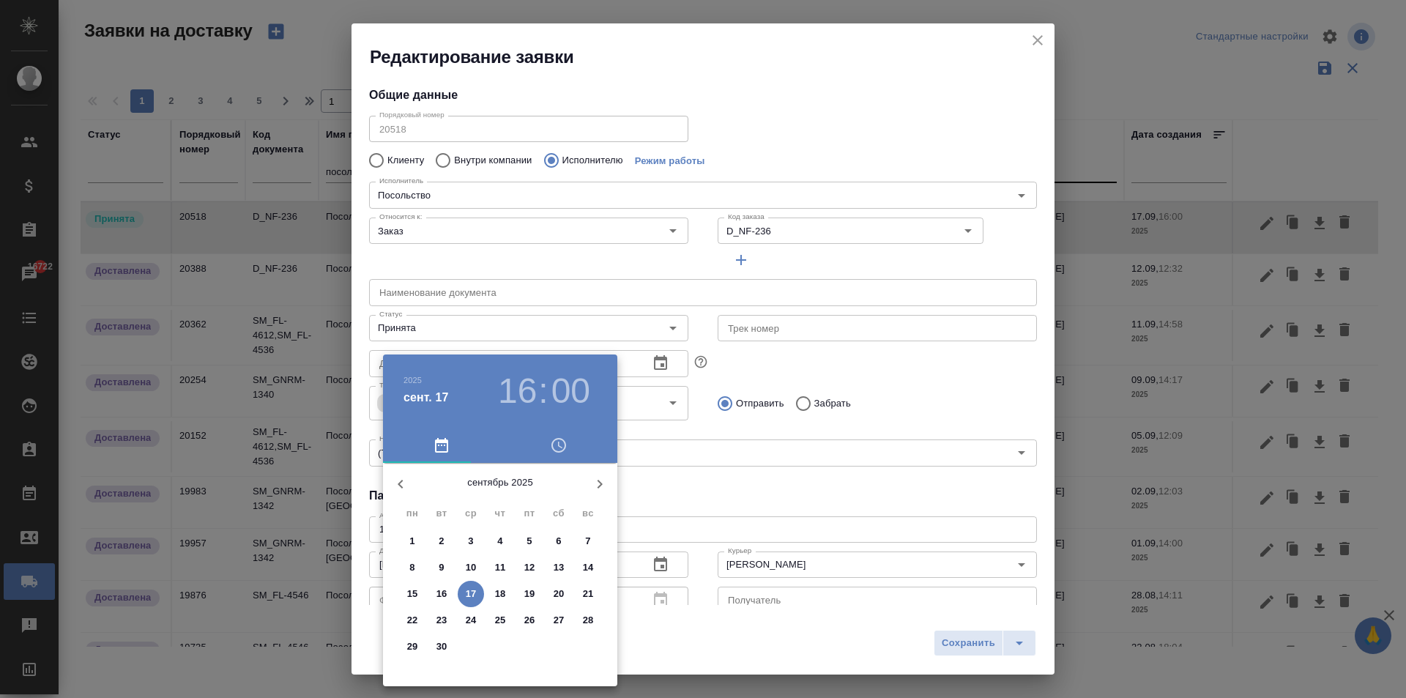
click at [492, 592] on span "18" at bounding box center [500, 594] width 26 height 15
type input "[DATE] 16:00"
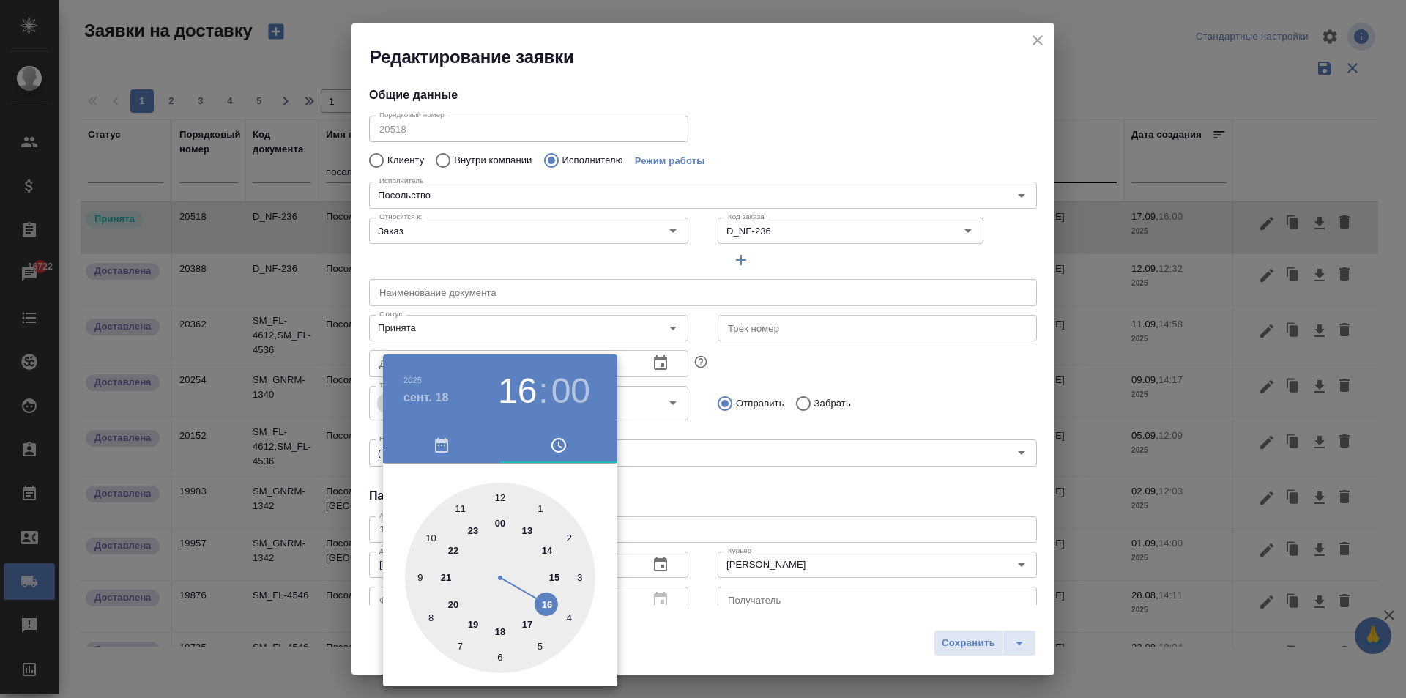
click at [751, 502] on div at bounding box center [703, 349] width 1406 height 698
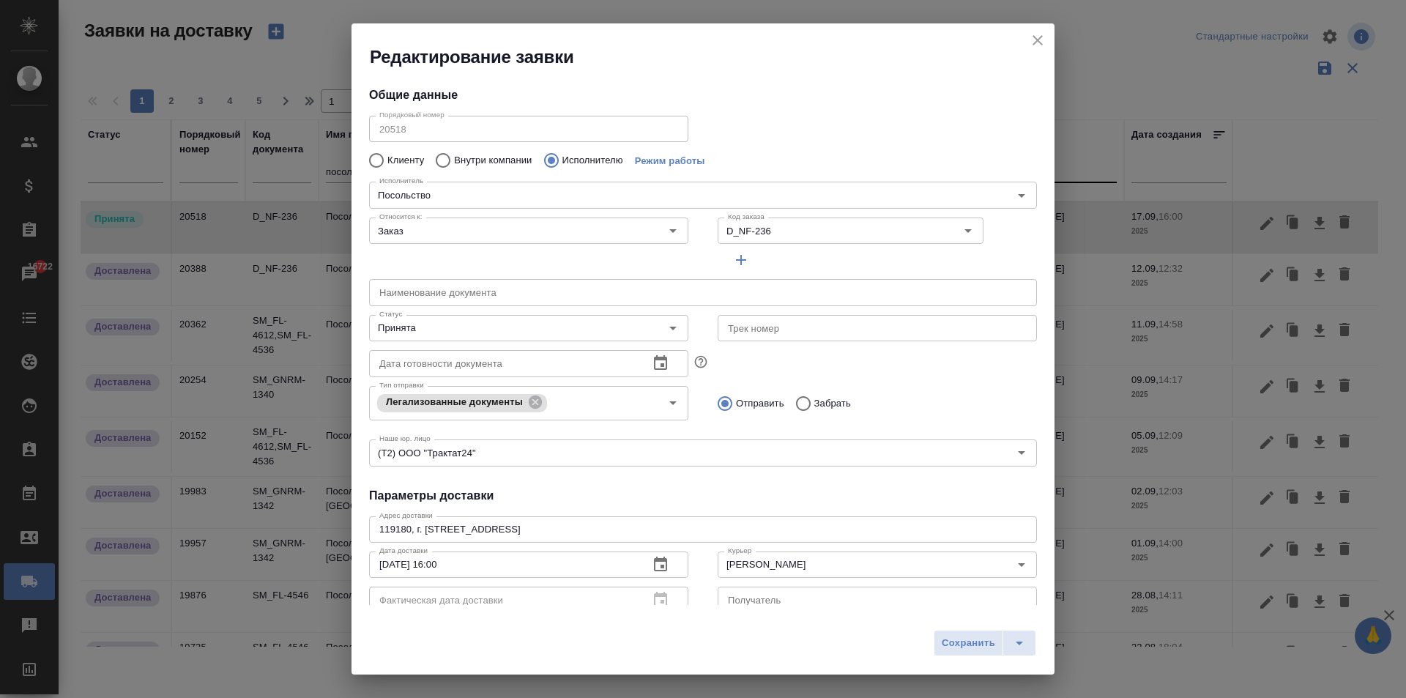
click at [699, 487] on h4 "Параметры доставки" at bounding box center [703, 496] width 668 height 18
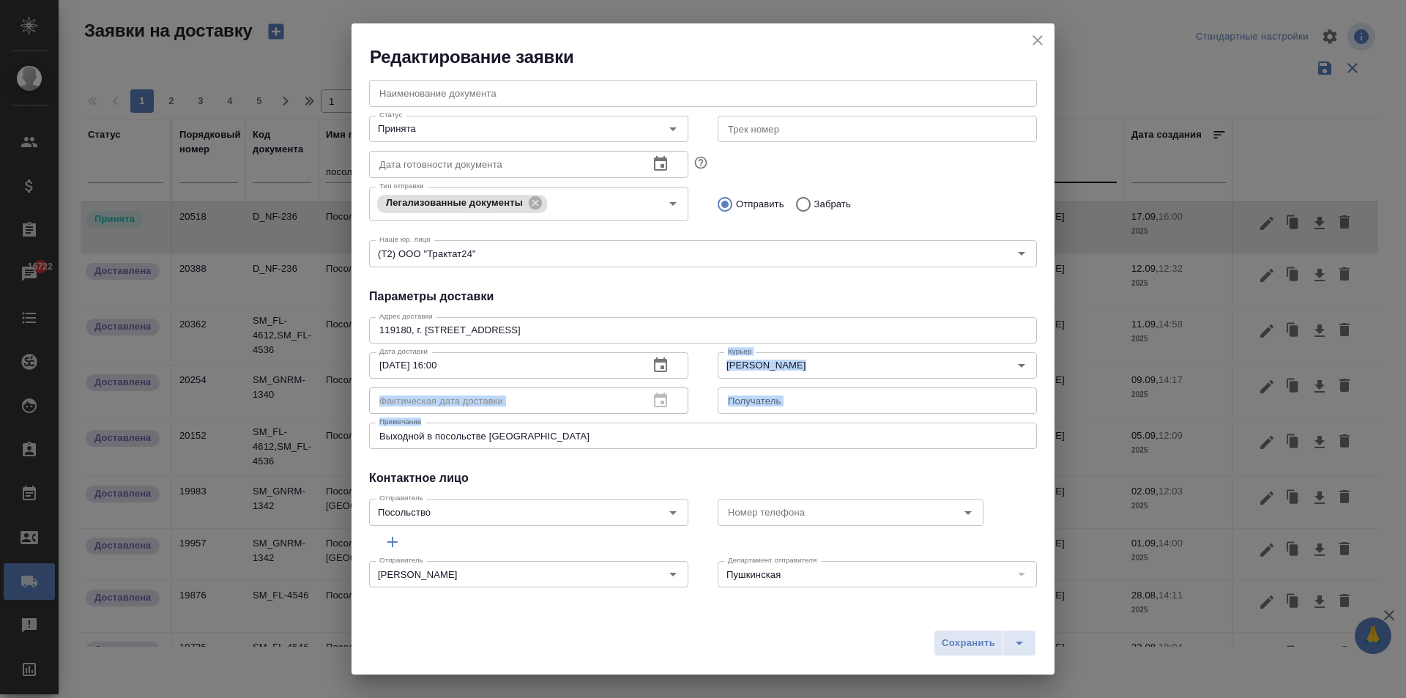
drag, startPoint x: 543, startPoint y: 442, endPoint x: 301, endPoint y: 439, distance: 241.7
click at [301, 439] on div "Редактирование заявки Общие данные Порядковый номер 20518 Порядковый номер Клие…" at bounding box center [703, 349] width 1406 height 698
click at [488, 438] on textarea "Выходной в посольстве [GEOGRAPHIC_DATA]" at bounding box center [702, 436] width 647 height 11
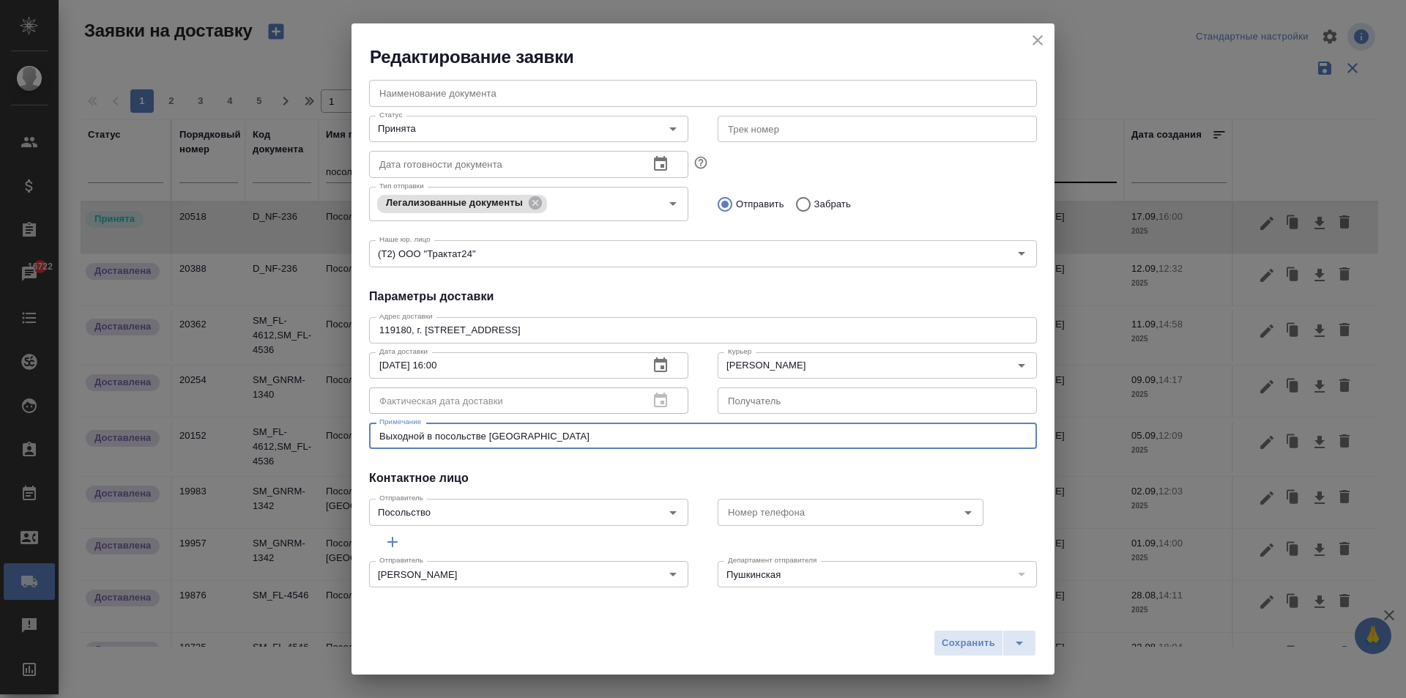
drag, startPoint x: 524, startPoint y: 433, endPoint x: 361, endPoint y: 438, distance: 163.4
click at [361, 438] on div "Общие данные Порядковый номер 20518 Порядковый номер Клиенту Внутри компании Ис…" at bounding box center [702, 337] width 703 height 536
click at [955, 643] on span "Сохранить" at bounding box center [968, 643] width 53 height 17
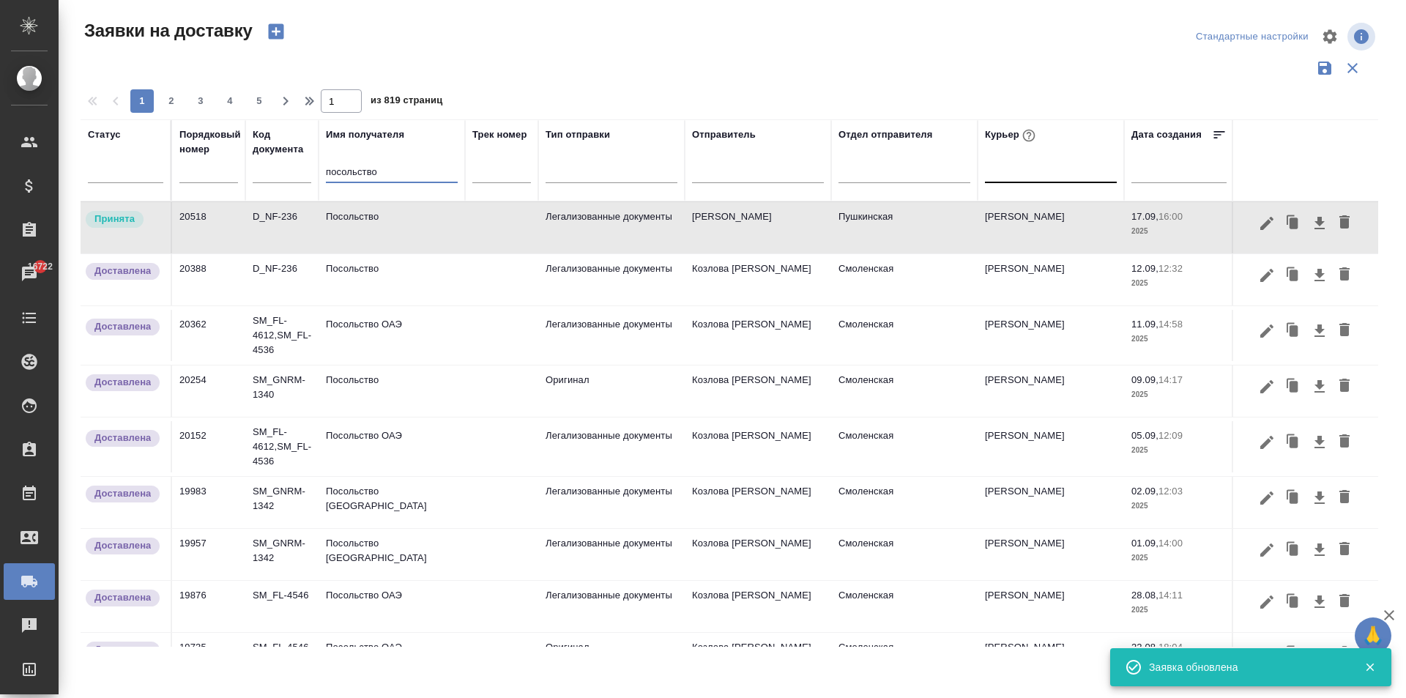
drag, startPoint x: 366, startPoint y: 168, endPoint x: 353, endPoint y: 168, distance: 13.2
click at [353, 168] on input "посольство" at bounding box center [392, 173] width 132 height 18
type input "посьствоол"
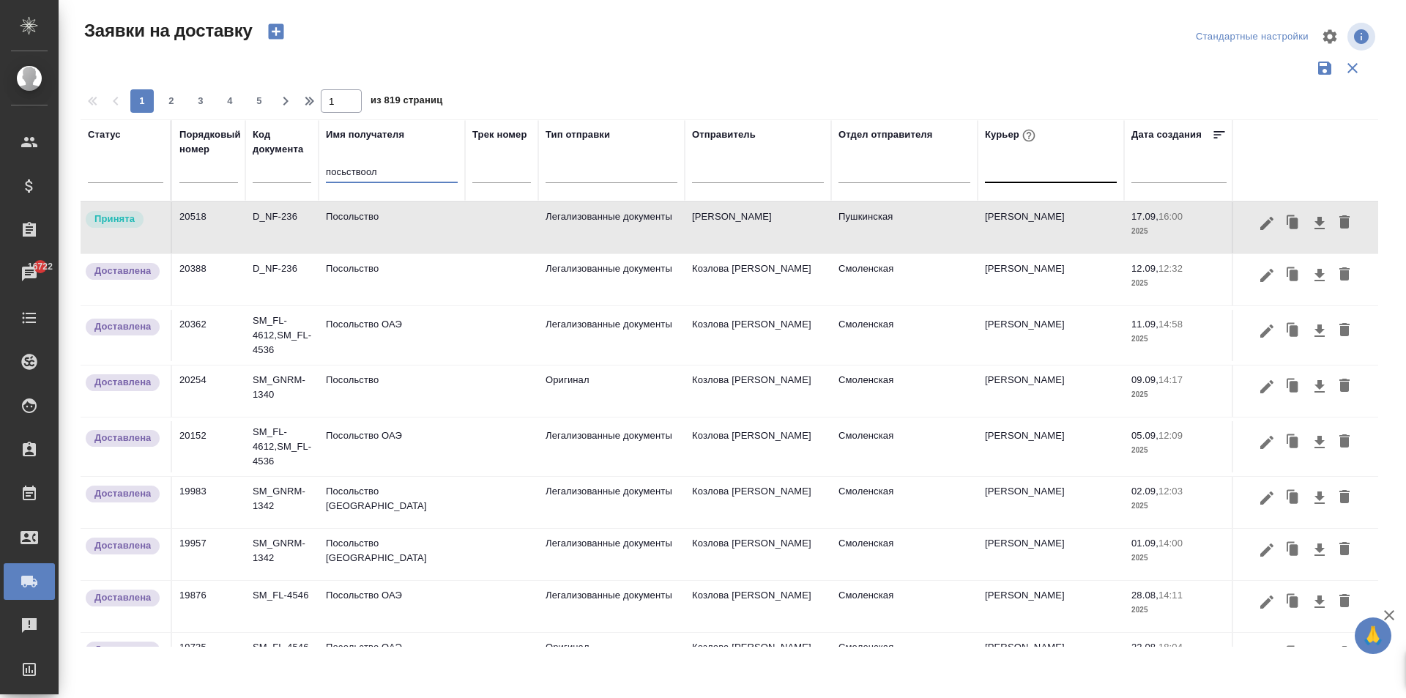
click at [367, 171] on input "посьствоол" at bounding box center [392, 173] width 132 height 18
drag, startPoint x: 393, startPoint y: 170, endPoint x: 313, endPoint y: 206, distance: 87.5
click at [231, 162] on tr "Статус Порядковый номер Код документа Имя получателя посьствоол Трек номер Тип …" at bounding box center [840, 160] width 1519 height 82
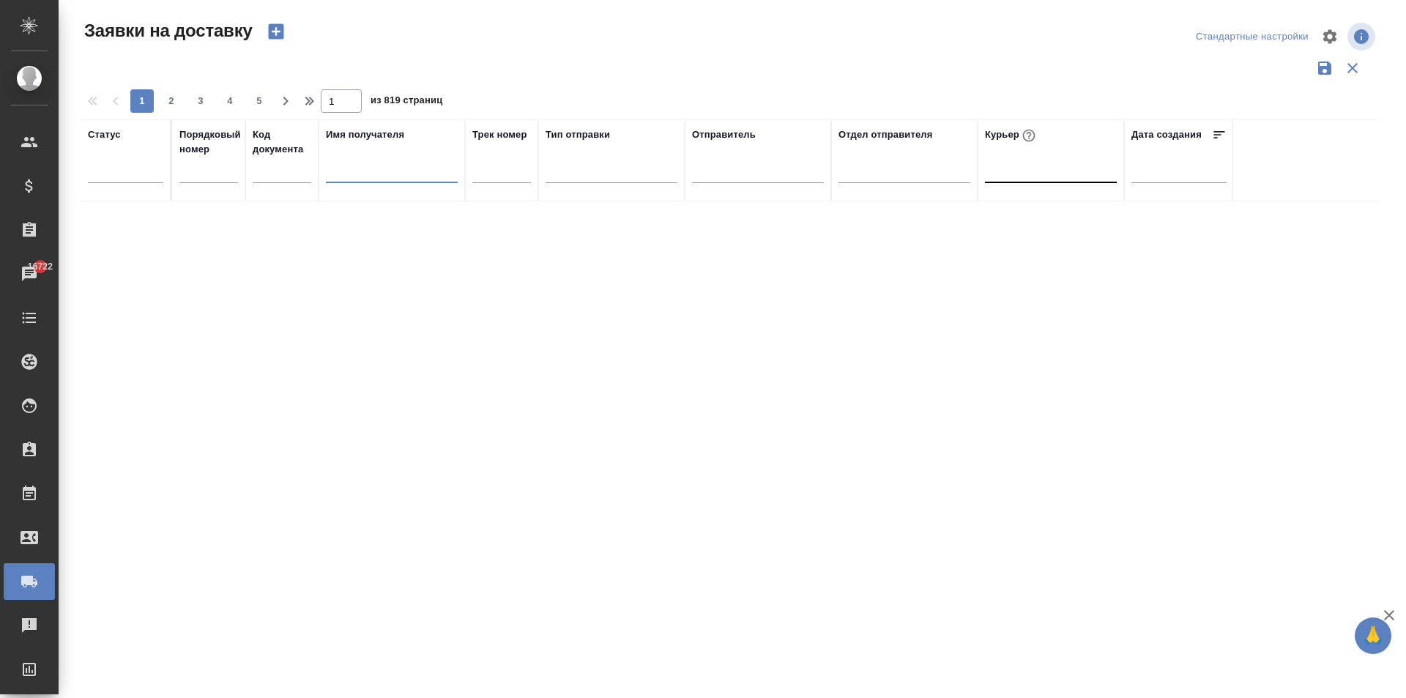
click at [1013, 174] on div at bounding box center [1051, 167] width 132 height 21
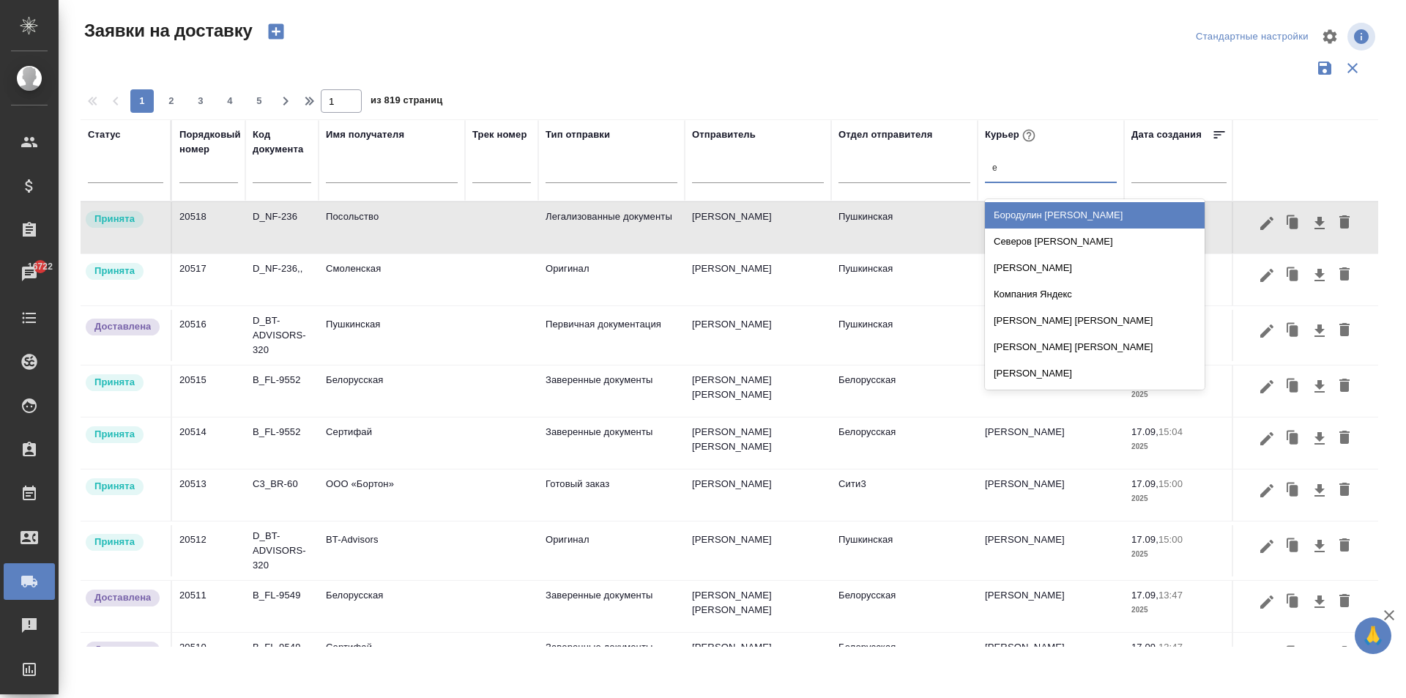
type input "ев"
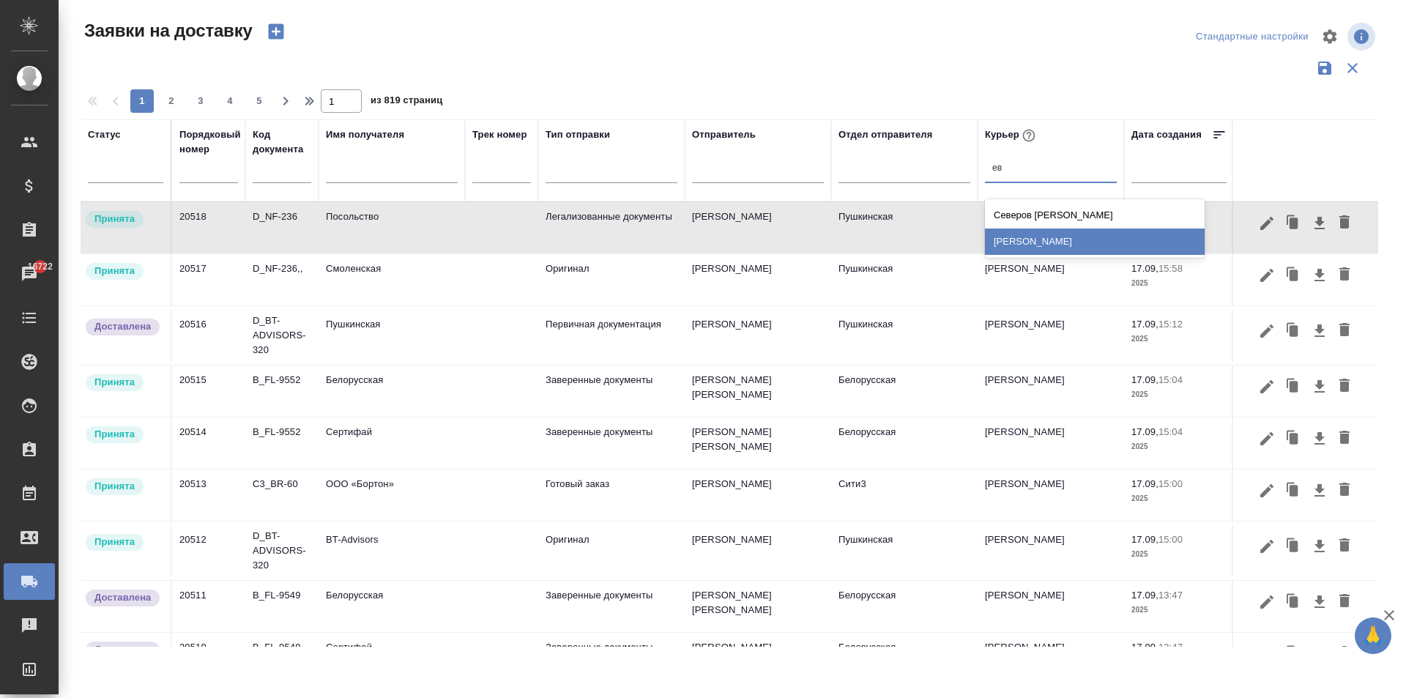
click at [1054, 244] on div "[PERSON_NAME]" at bounding box center [1095, 241] width 220 height 26
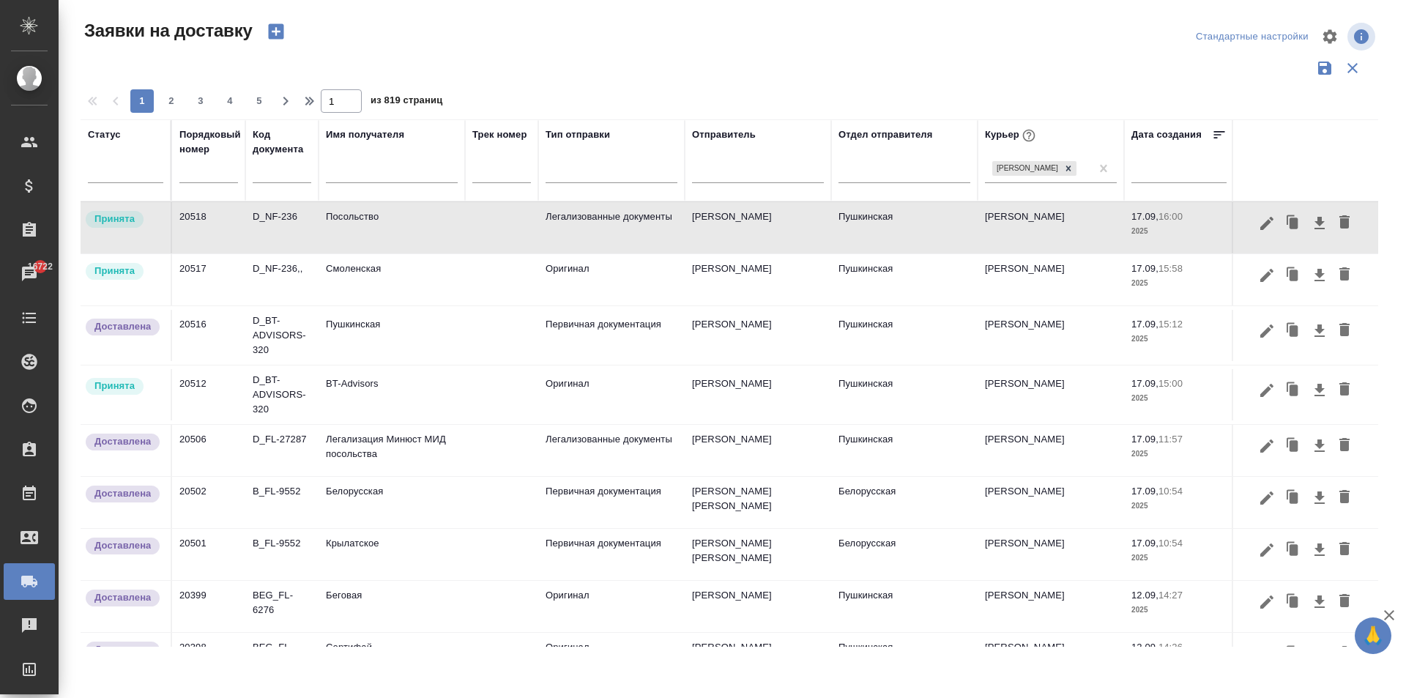
click at [369, 403] on td "BT-Advisors" at bounding box center [392, 394] width 146 height 51
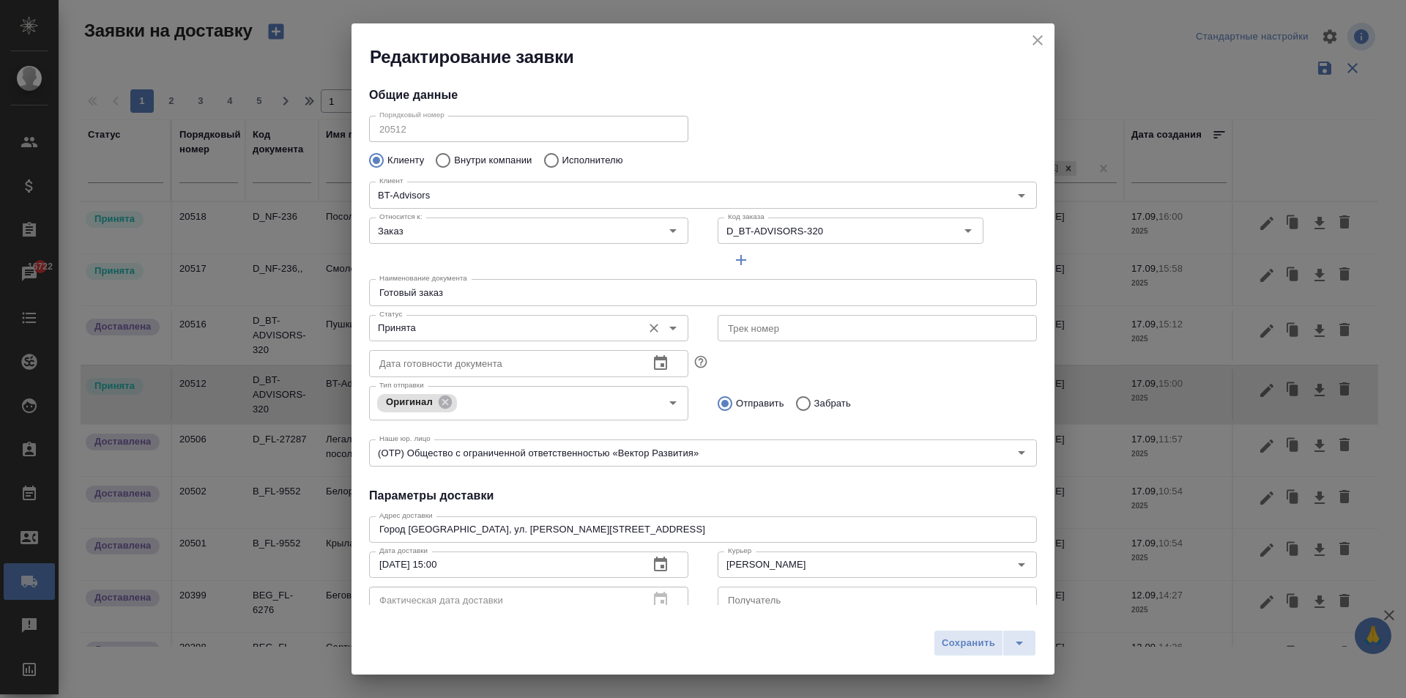
click at [419, 311] on div "Статус Принята Статус" at bounding box center [528, 326] width 319 height 35
click at [423, 335] on input "Принята" at bounding box center [503, 328] width 261 height 18
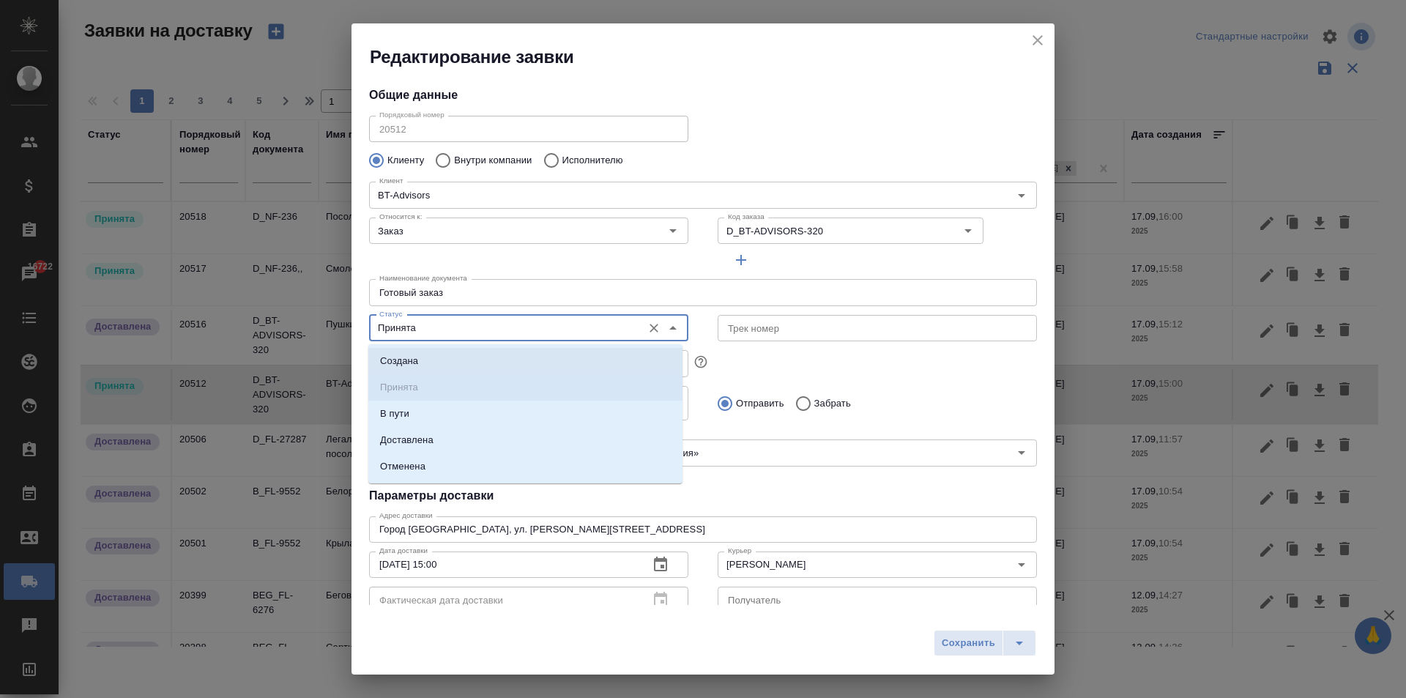
click at [863, 274] on div "Наименование документа Готовый заказ Наименование документа" at bounding box center [702, 290] width 697 height 64
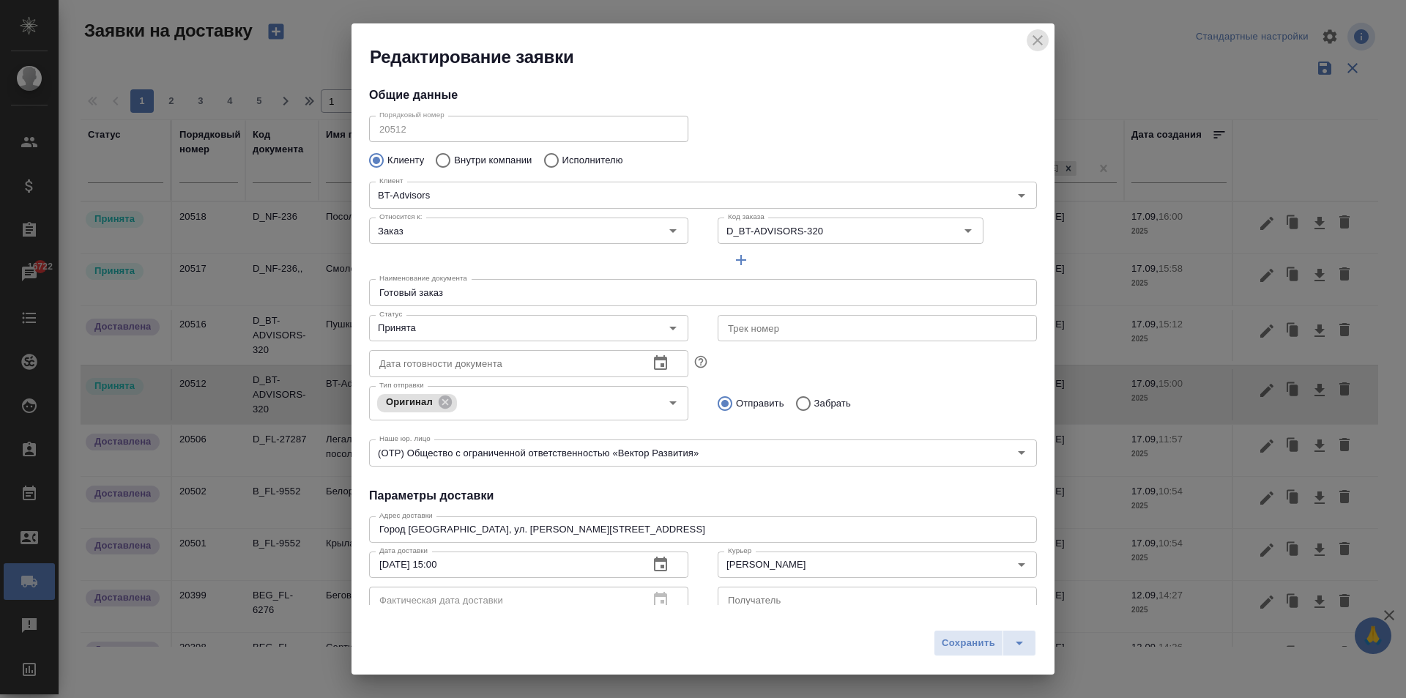
click at [1035, 41] on icon "close" at bounding box center [1038, 40] width 18 height 18
